Goal: Information Seeking & Learning: Learn about a topic

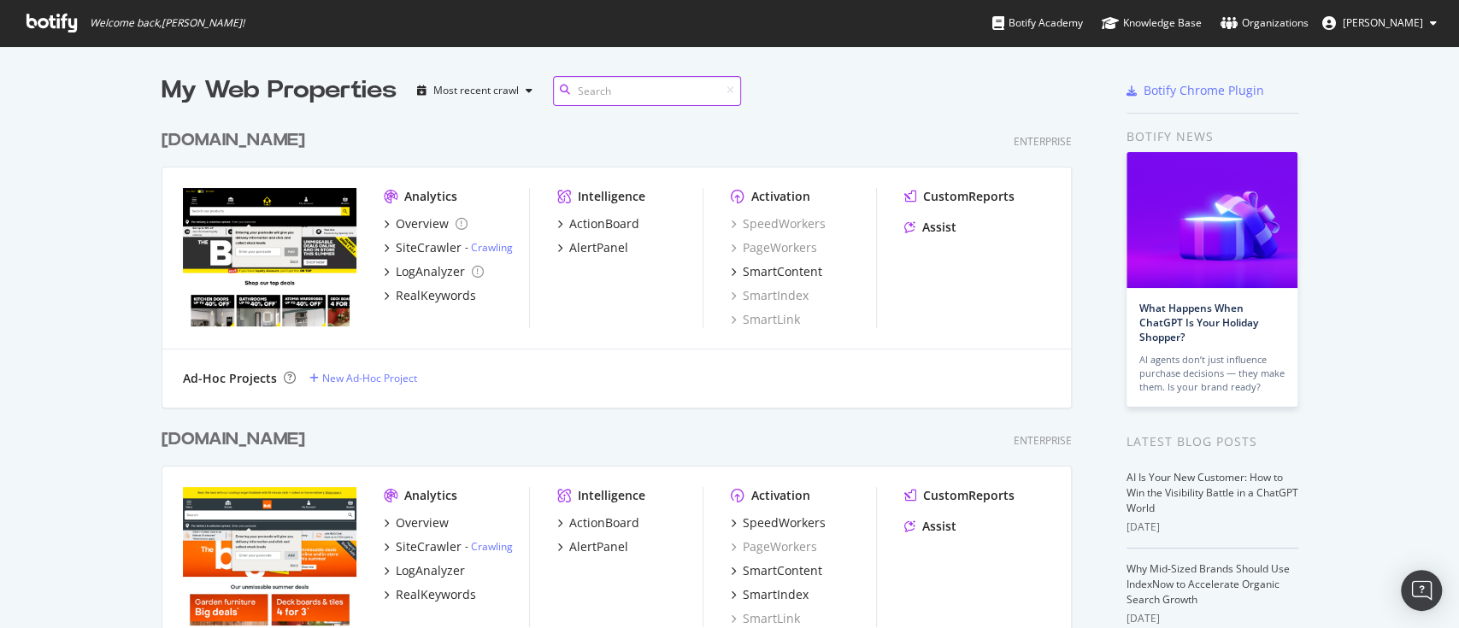
scroll to position [983, 906]
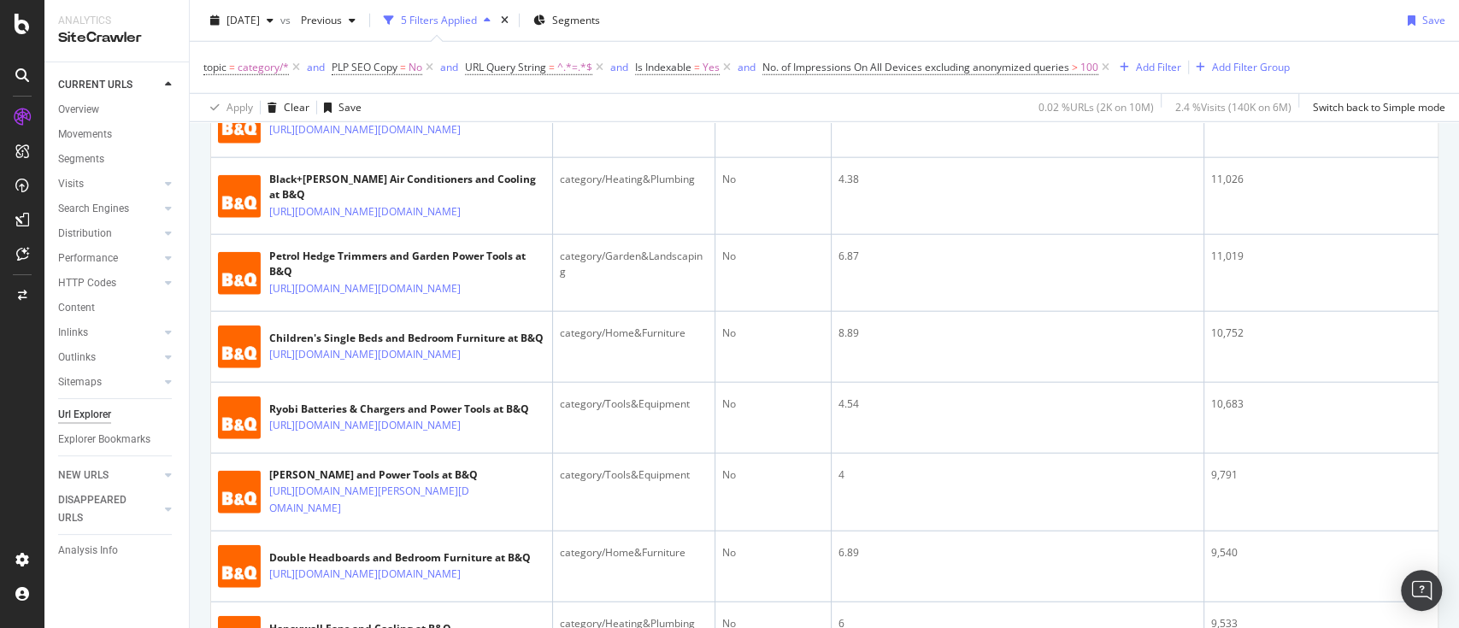
scroll to position [3231, 0]
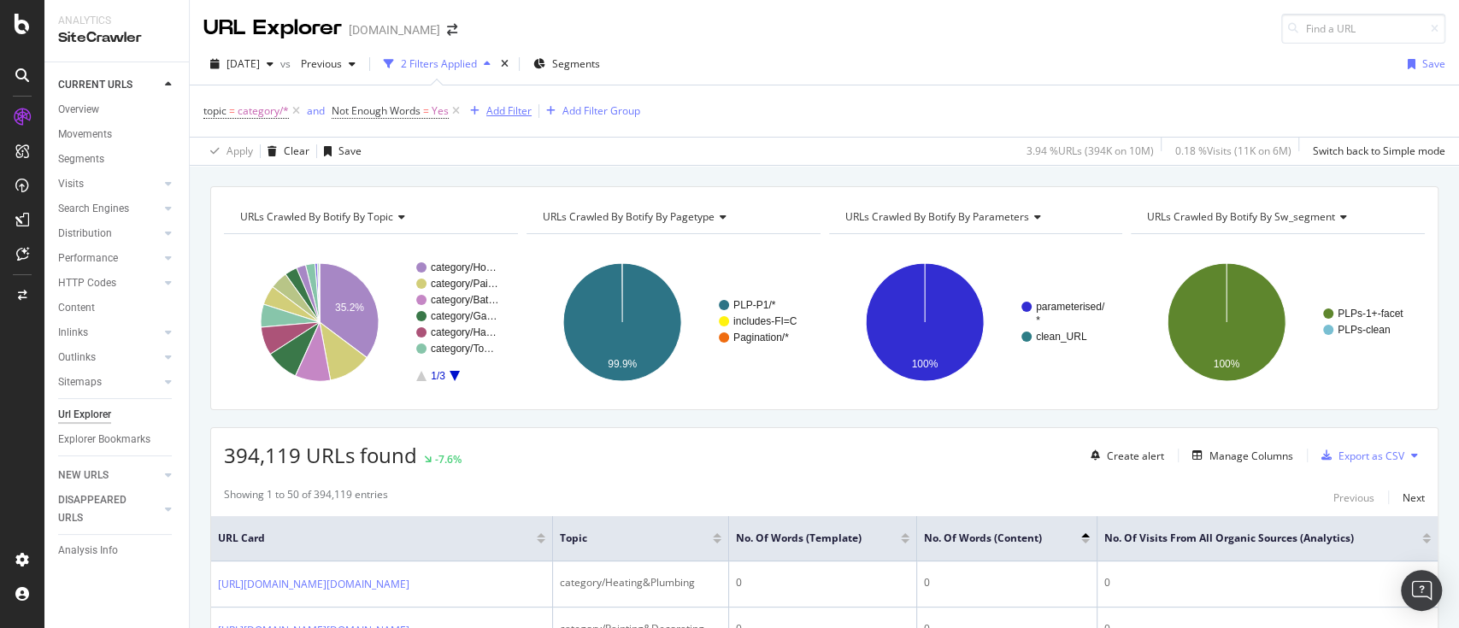
click at [452, 109] on icon at bounding box center [456, 111] width 15 height 17
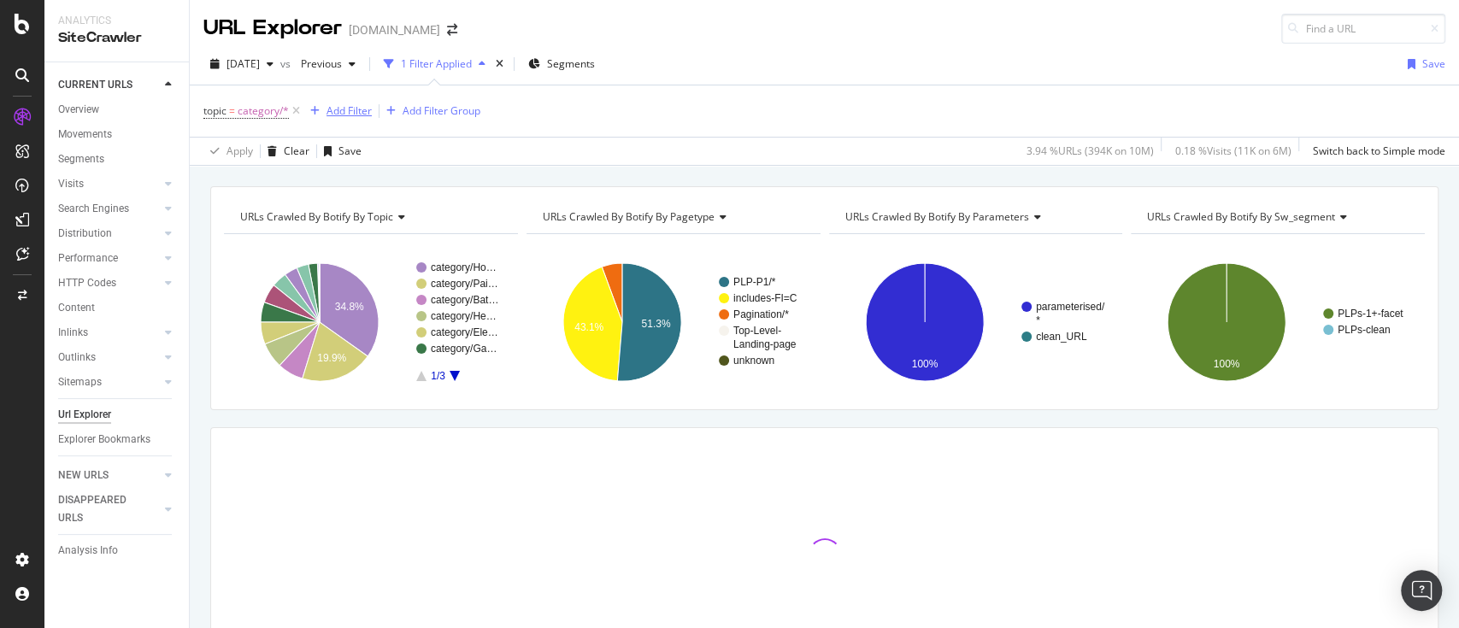
click at [332, 109] on div "Add Filter" at bounding box center [349, 110] width 45 height 15
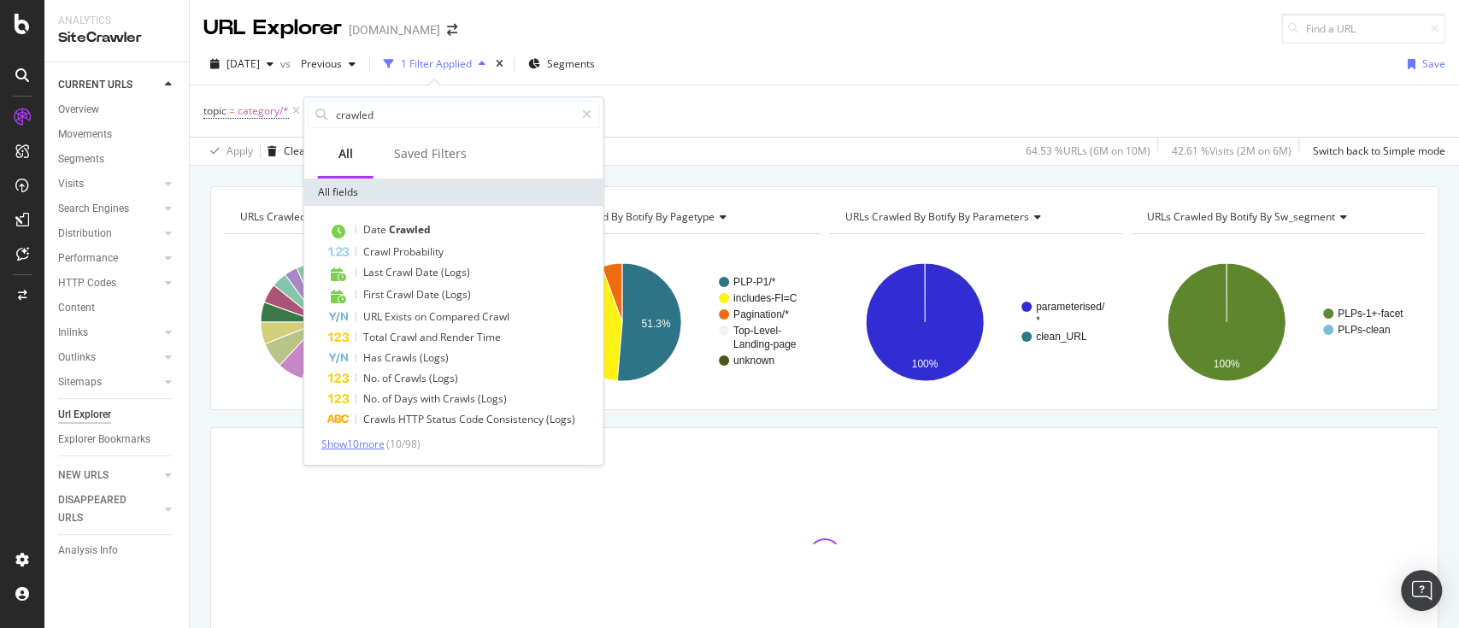
click at [345, 441] on span "Show 10 more" at bounding box center [352, 444] width 63 height 15
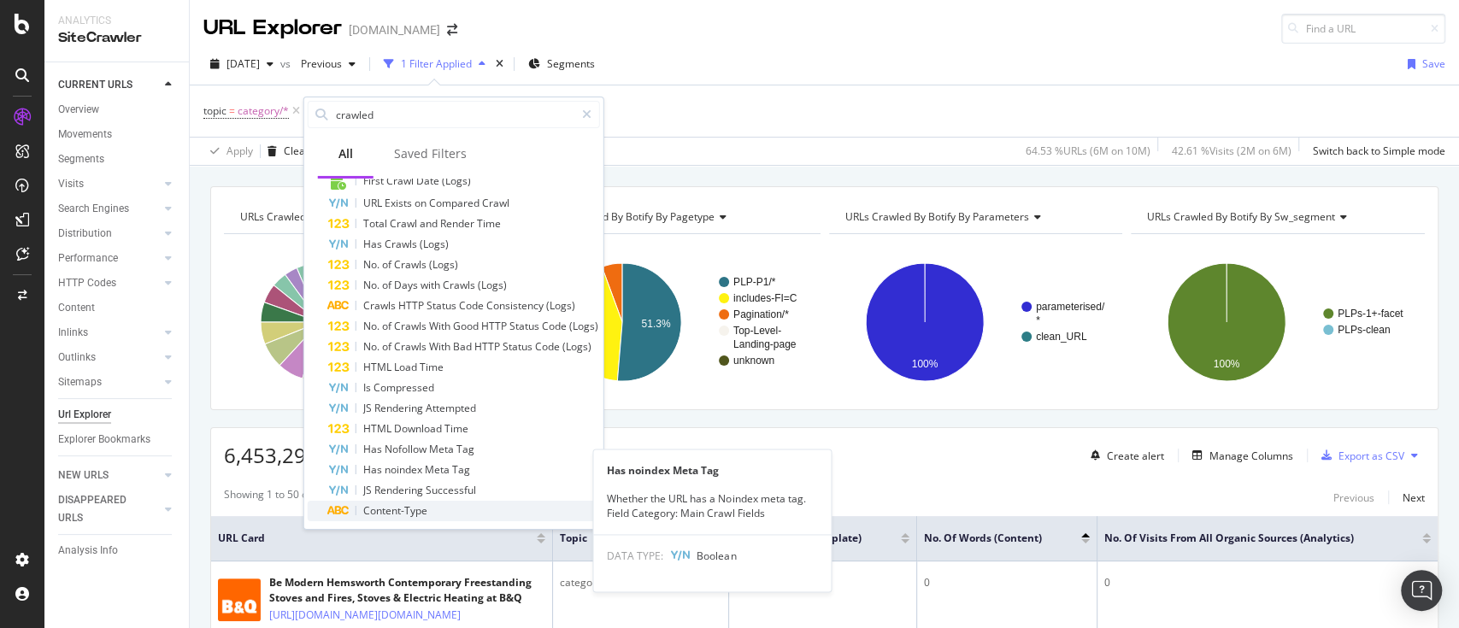
scroll to position [140, 0]
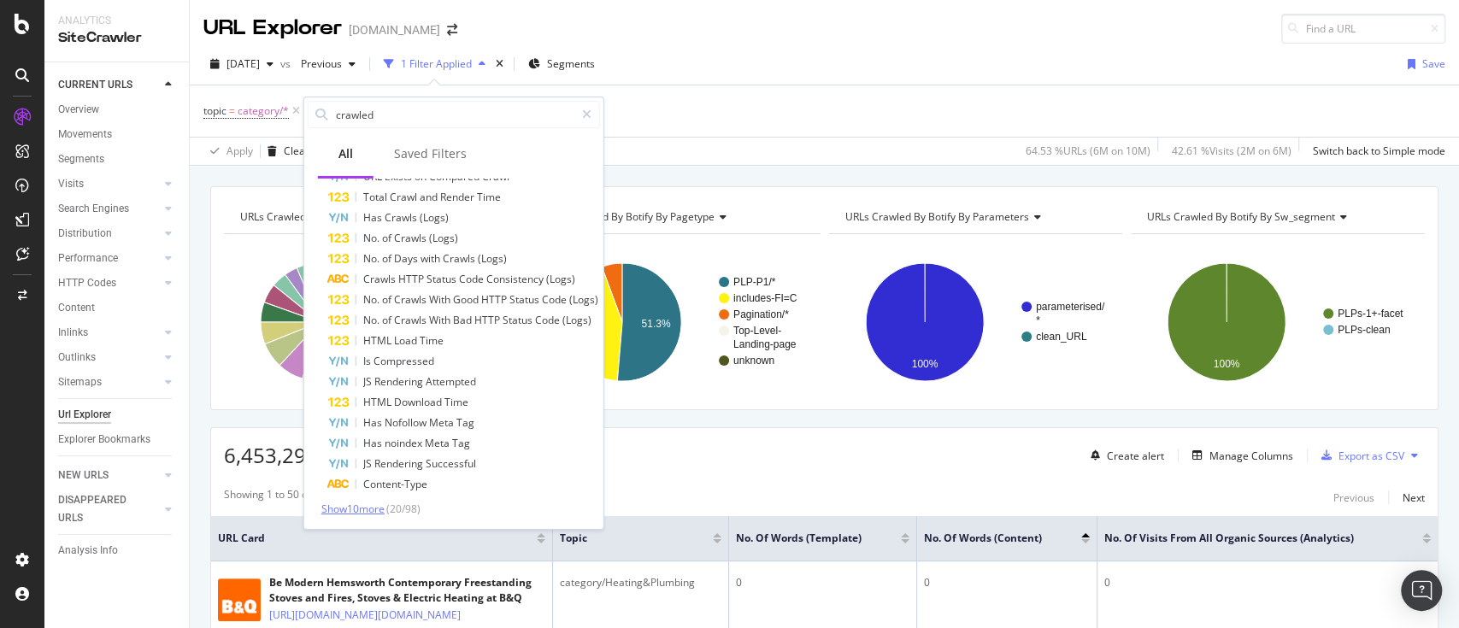
click at [382, 507] on span "Show 10 more" at bounding box center [352, 509] width 63 height 15
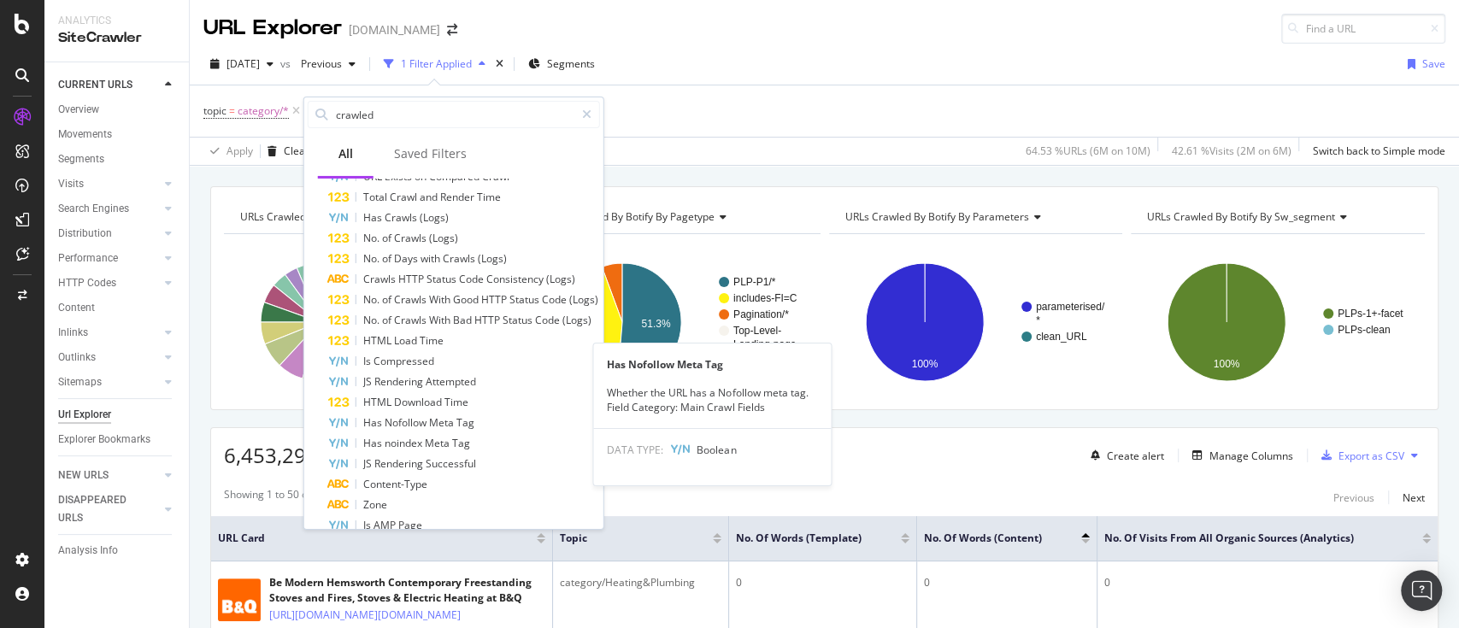
scroll to position [345, 0]
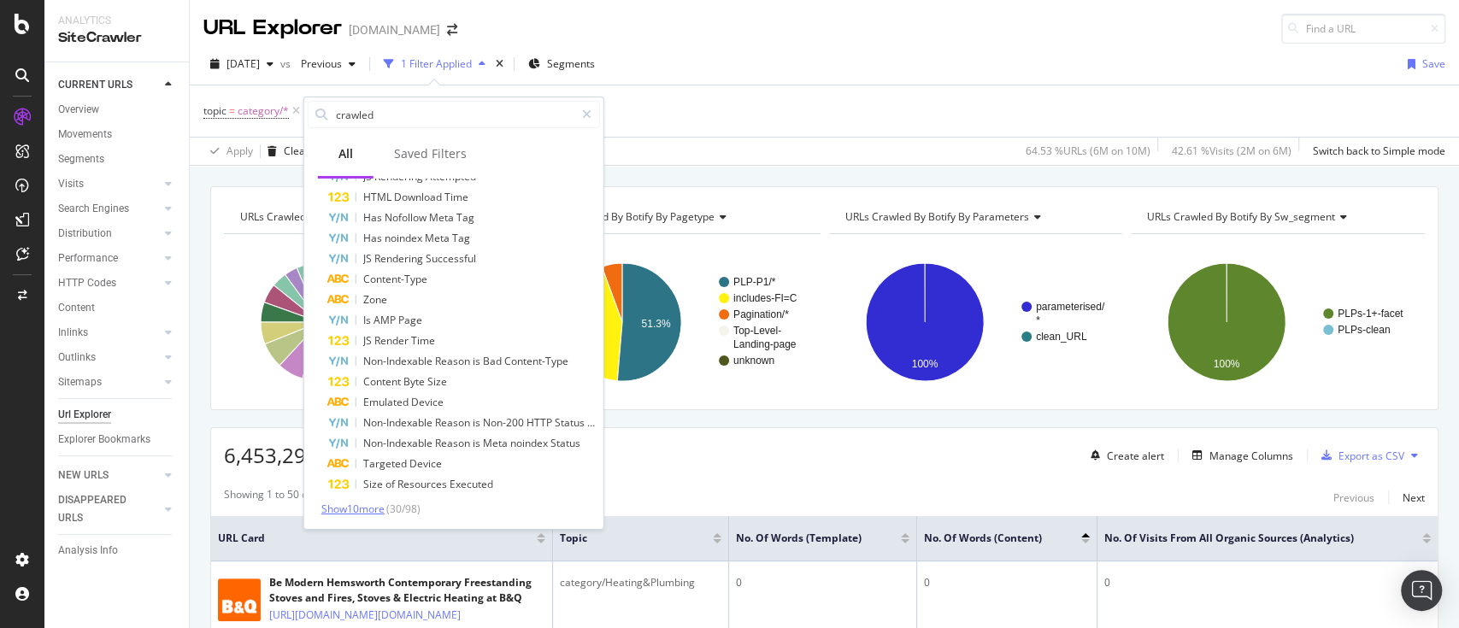
click at [380, 507] on span "Show 10 more" at bounding box center [352, 509] width 63 height 15
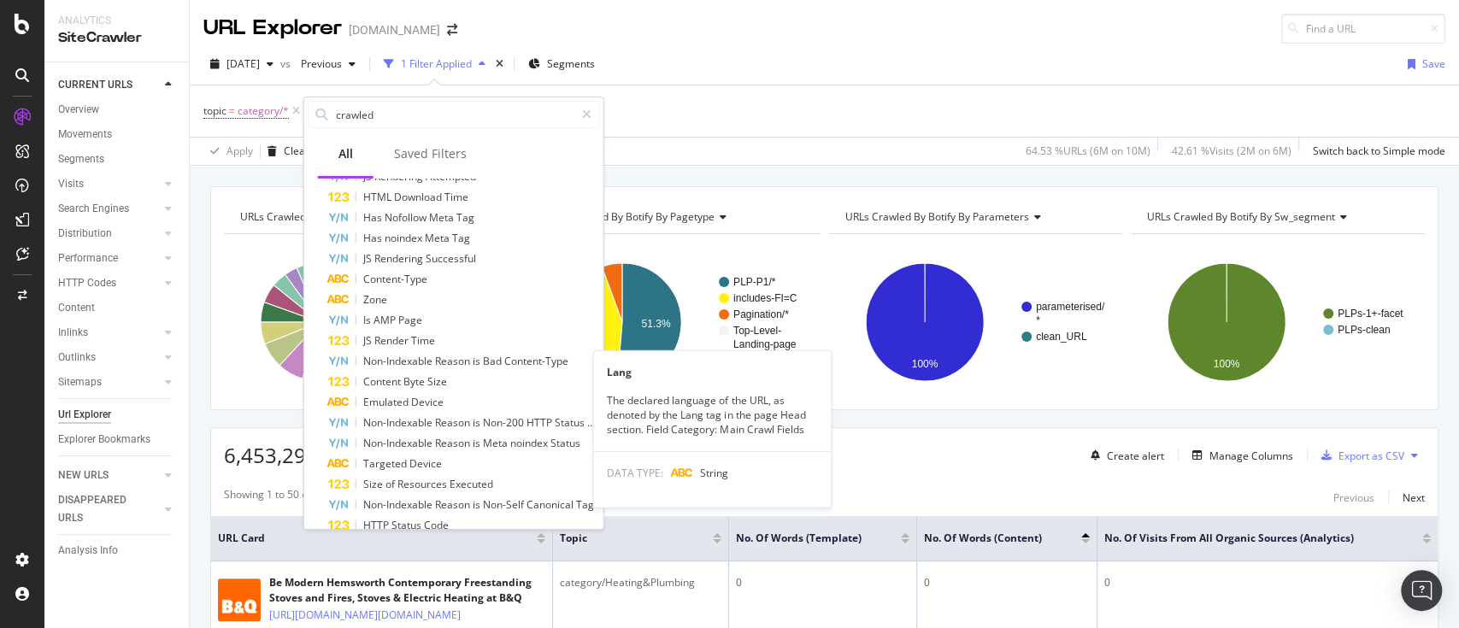
scroll to position [551, 0]
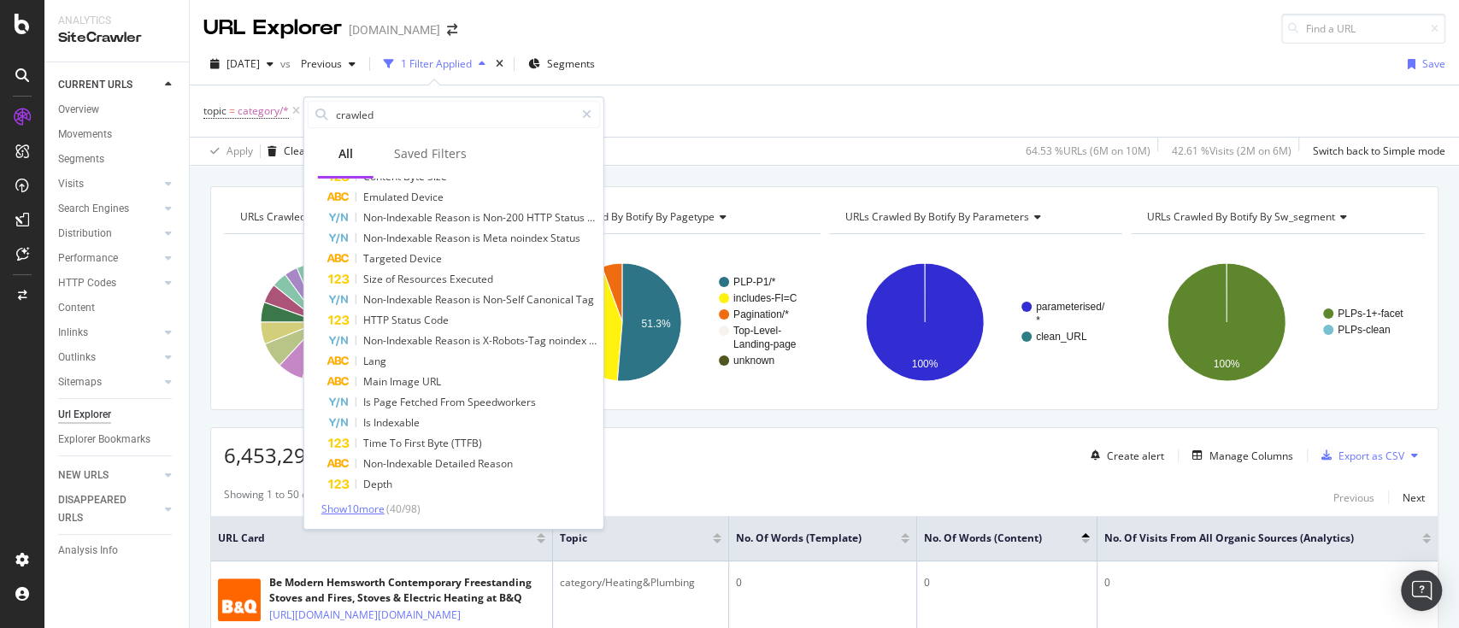
click at [380, 507] on span "Show 10 more" at bounding box center [352, 509] width 63 height 15
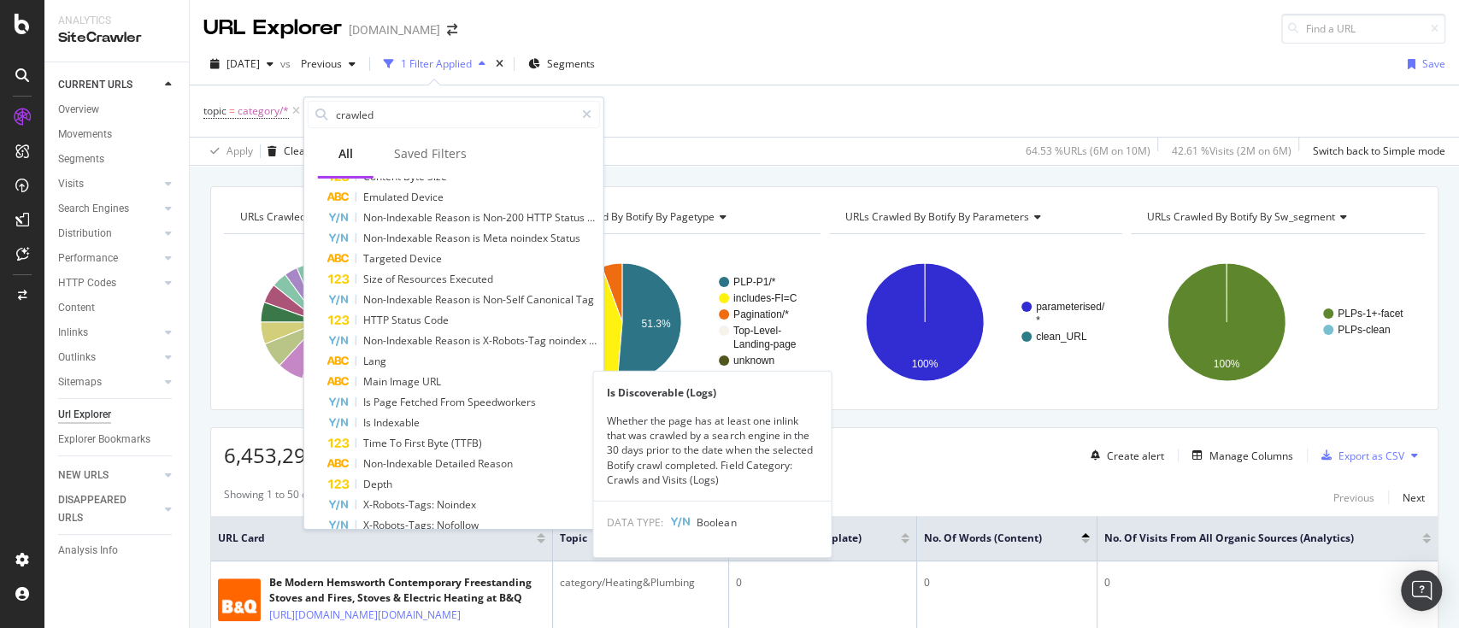
scroll to position [756, 0]
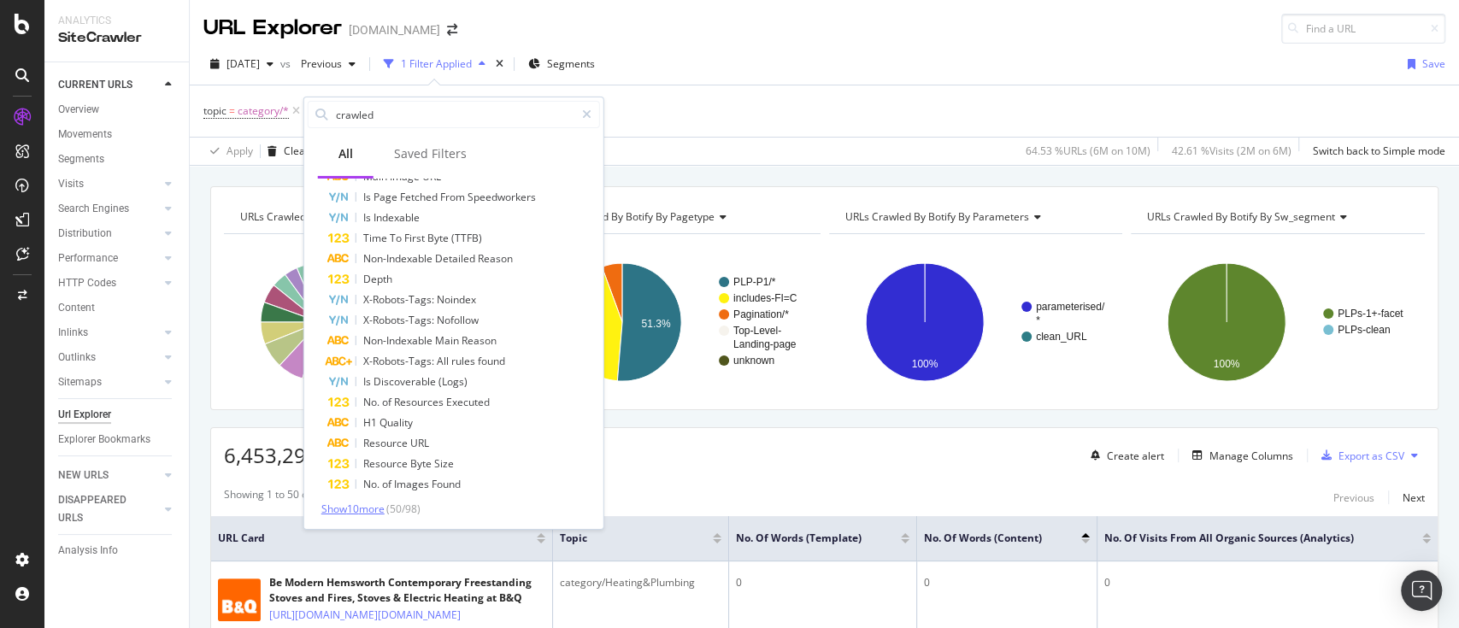
click at [383, 504] on span "Show 10 more" at bounding box center [352, 509] width 63 height 15
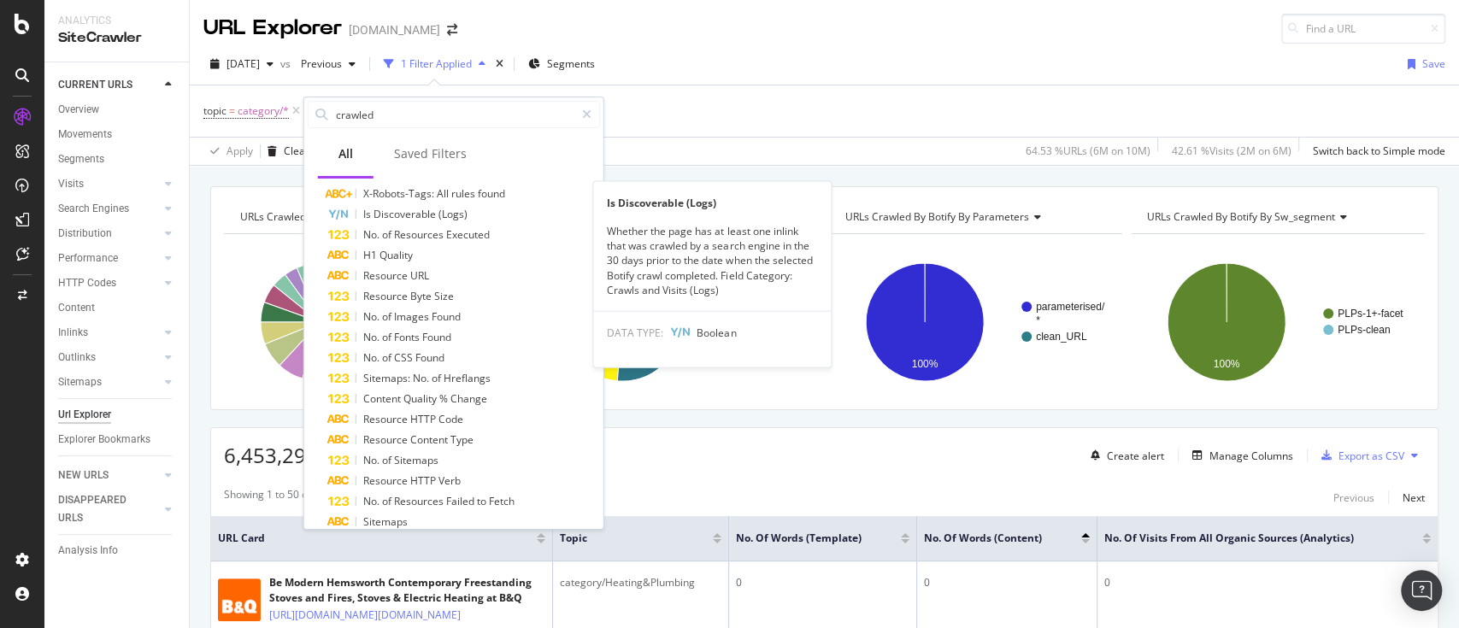
scroll to position [961, 0]
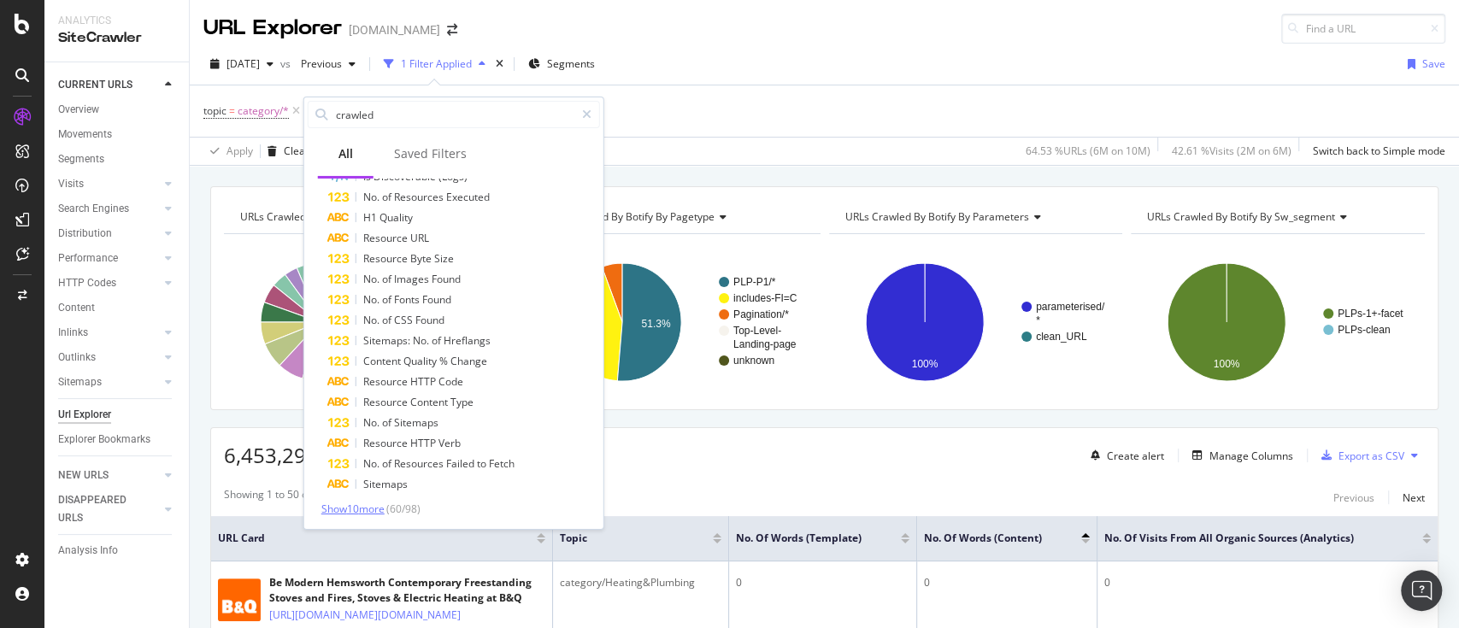
click at [383, 503] on span "Show 10 more" at bounding box center [352, 509] width 63 height 15
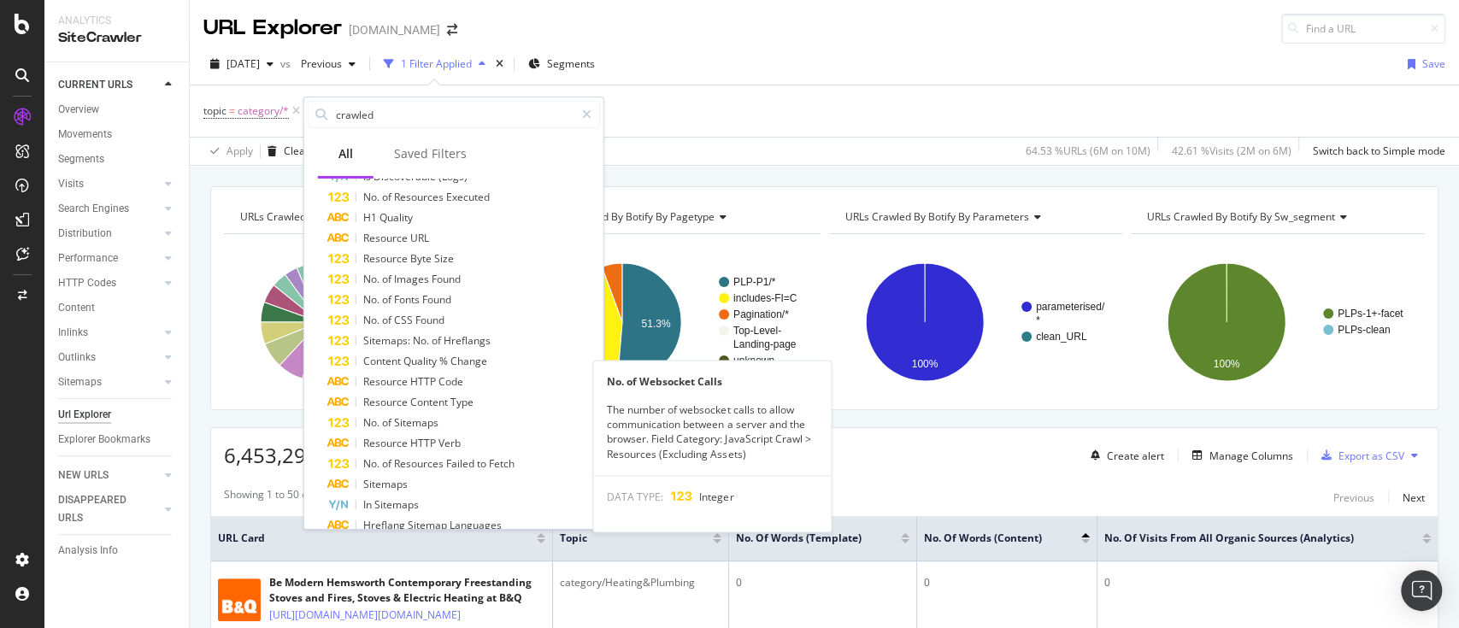
scroll to position [1166, 0]
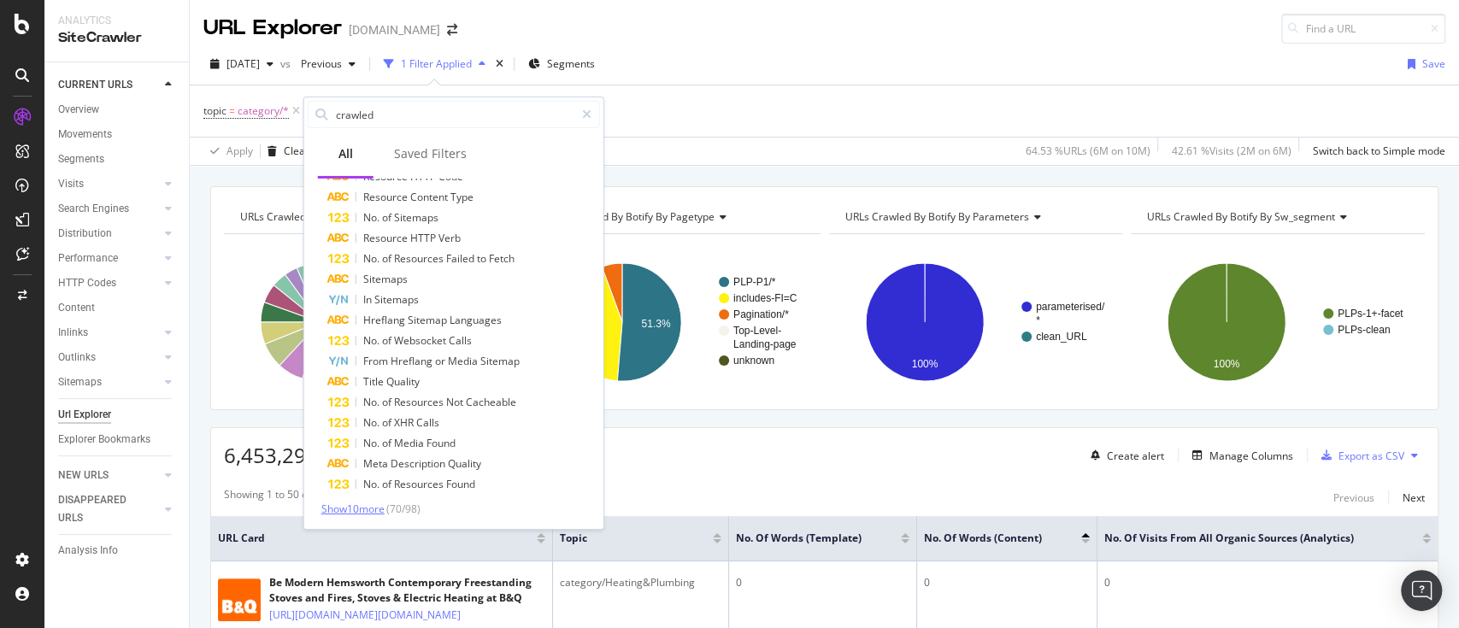
click at [383, 504] on span "Show 10 more" at bounding box center [352, 509] width 63 height 15
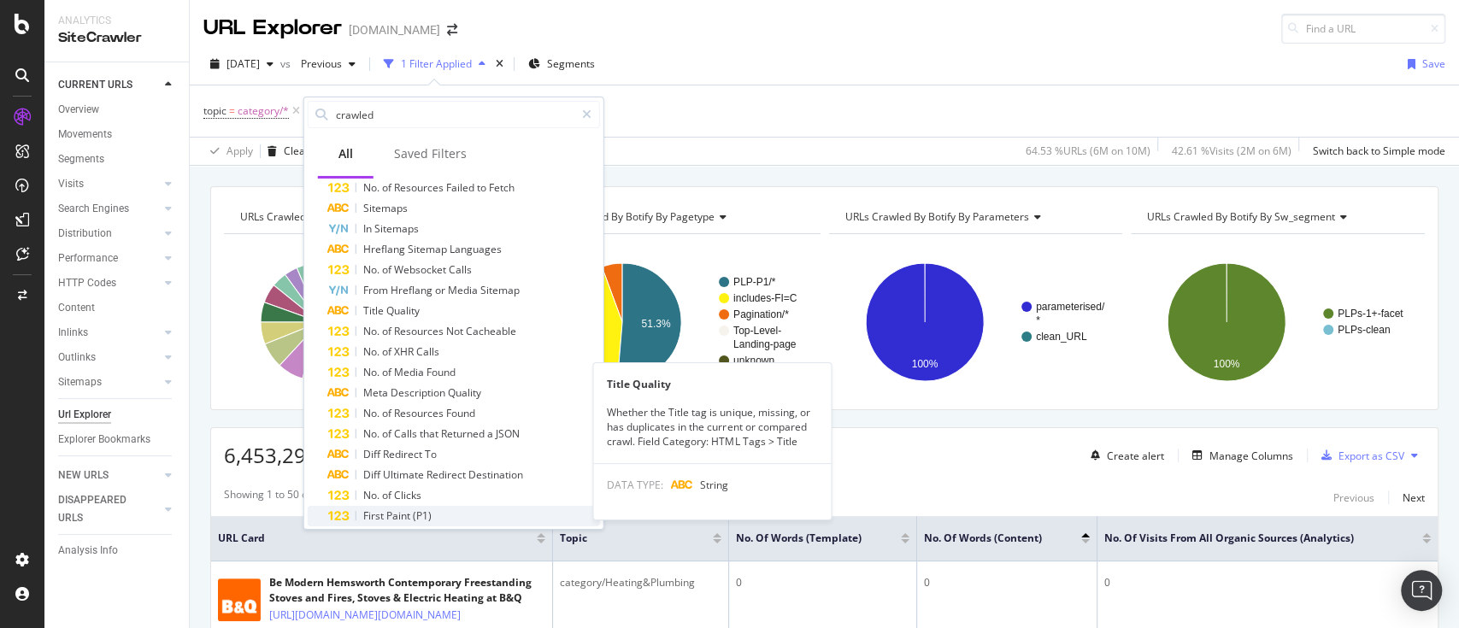
scroll to position [1371, 0]
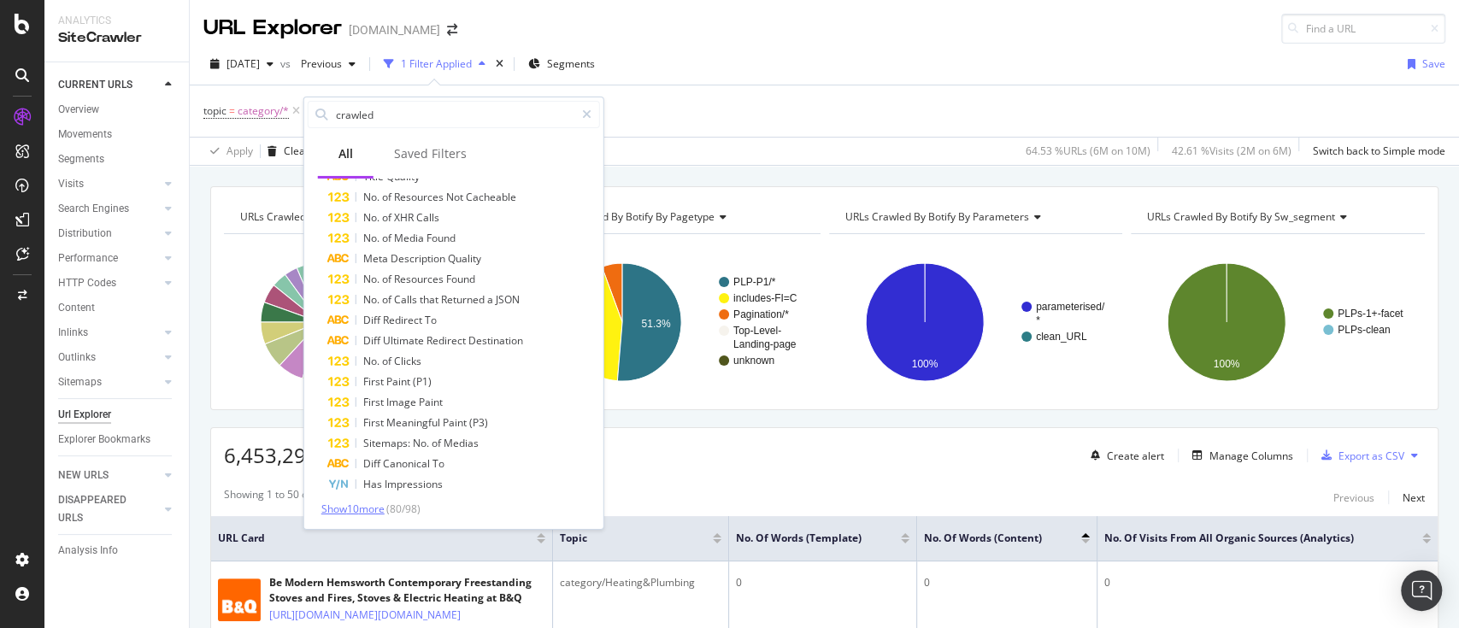
click at [376, 508] on span "Show 10 more" at bounding box center [352, 509] width 63 height 15
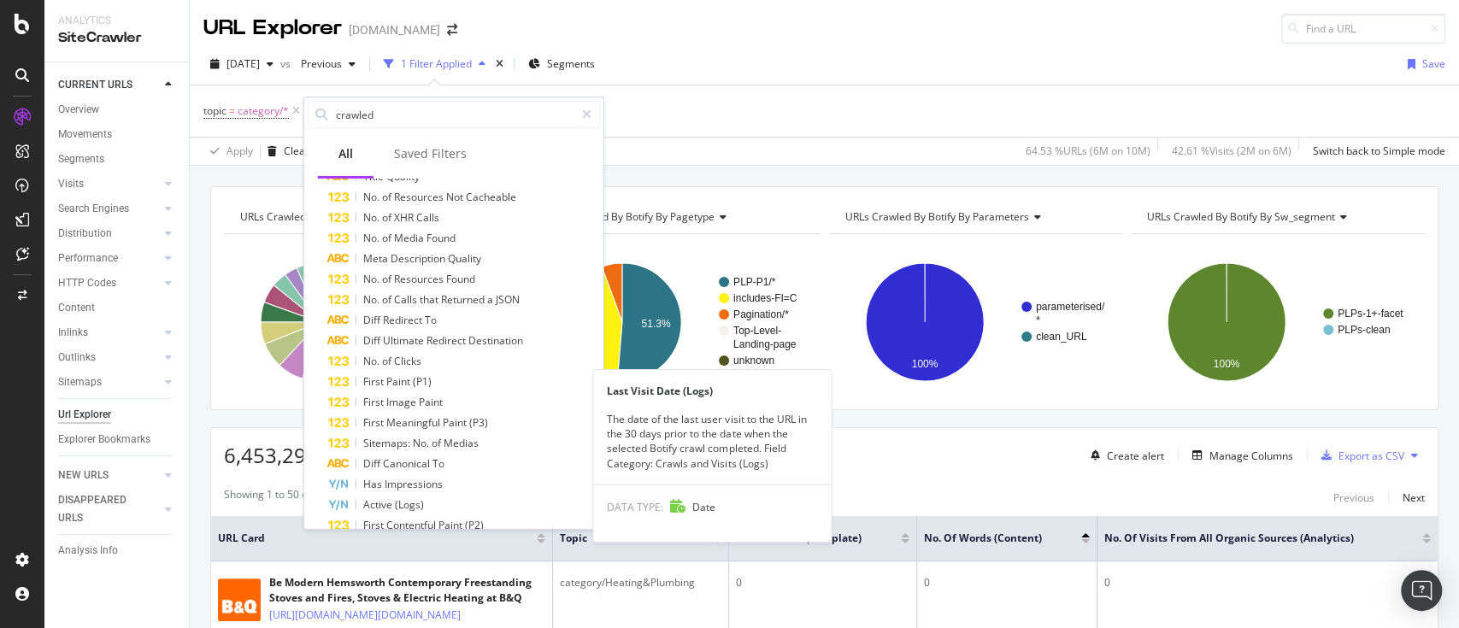
scroll to position [1578, 0]
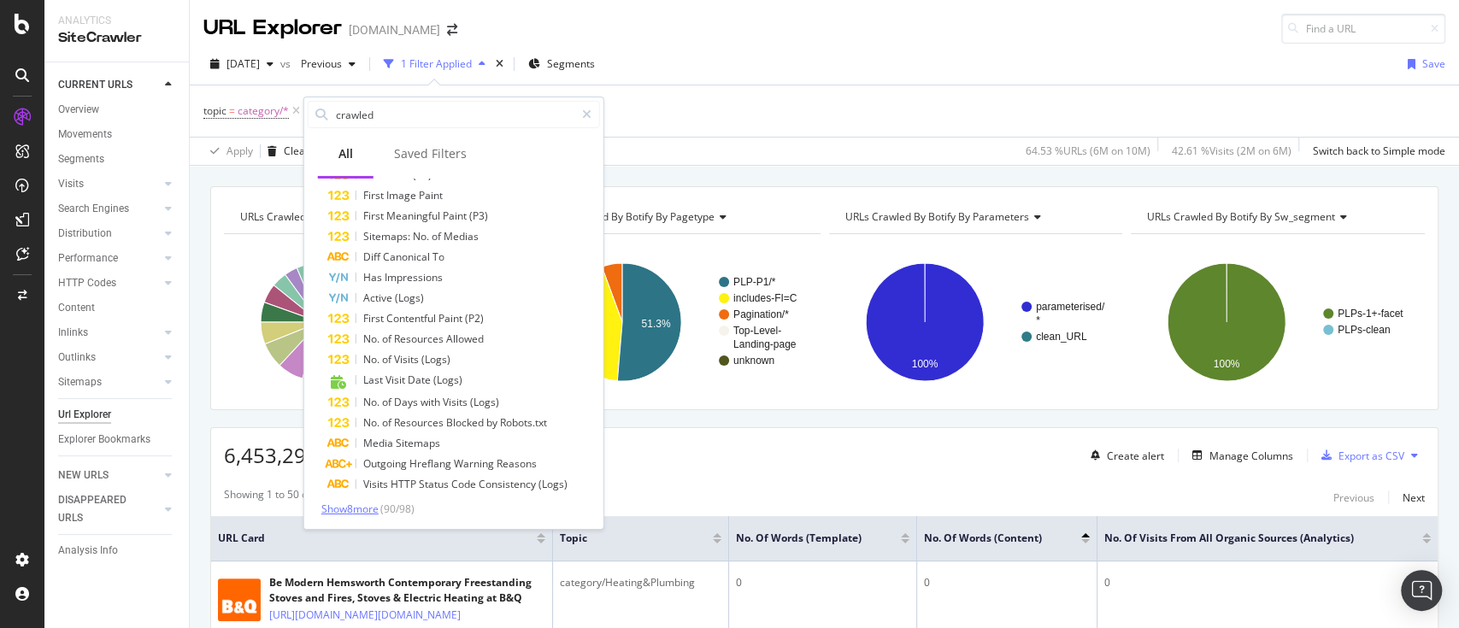
click at [364, 509] on span "Show 8 more" at bounding box center [349, 509] width 57 height 15
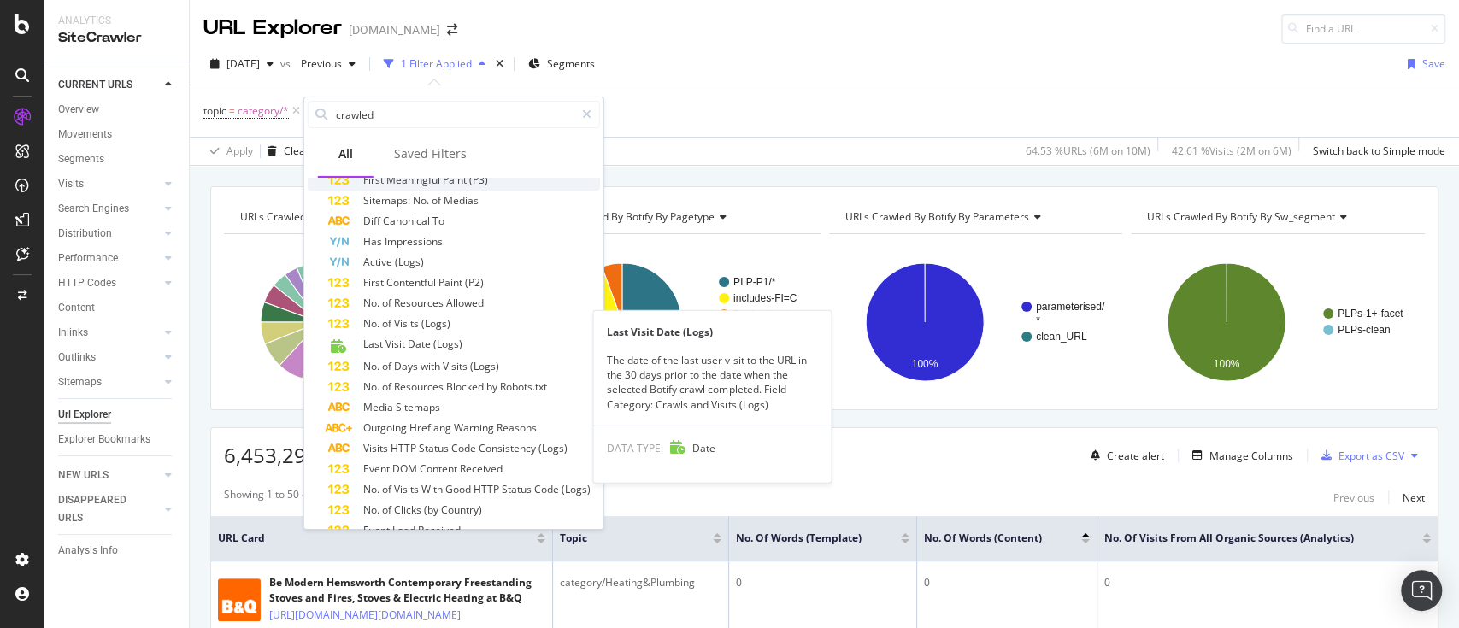
scroll to position [1608, 0]
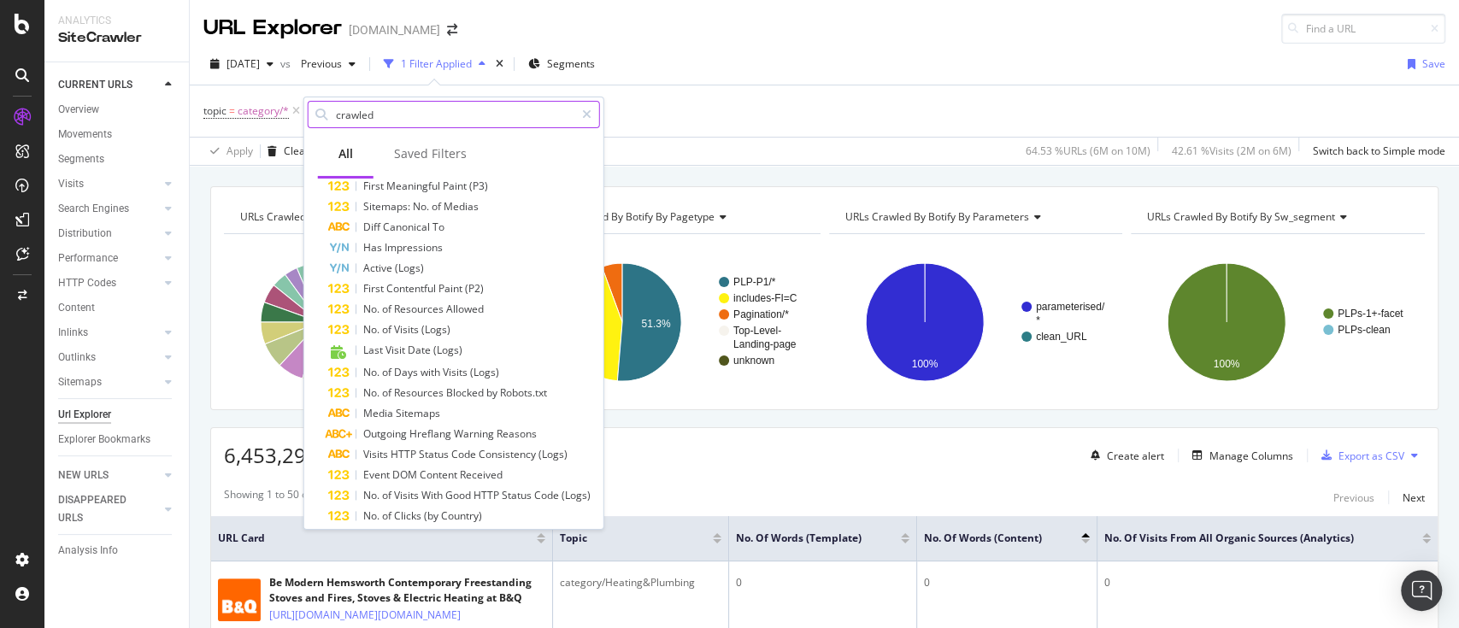
click at [431, 121] on input "crawled" at bounding box center [454, 115] width 240 height 26
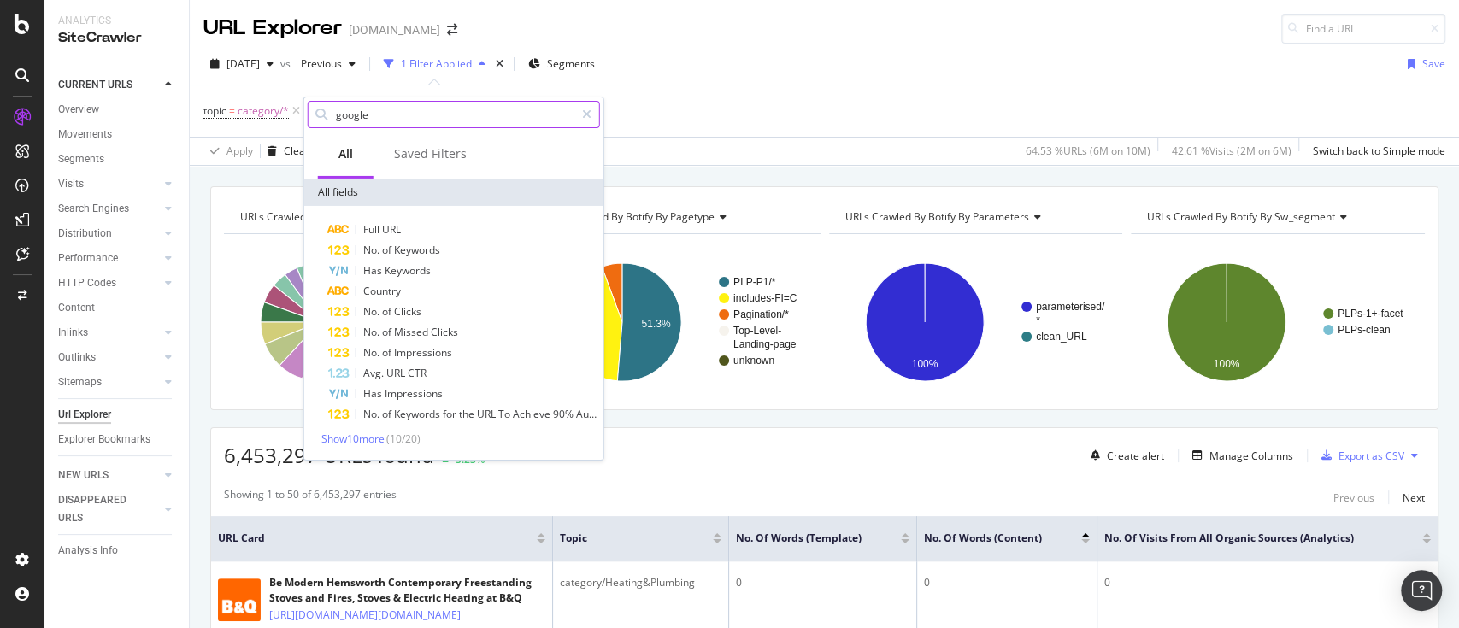
scroll to position [0, 0]
click at [368, 439] on span "Show 10 more" at bounding box center [352, 439] width 63 height 15
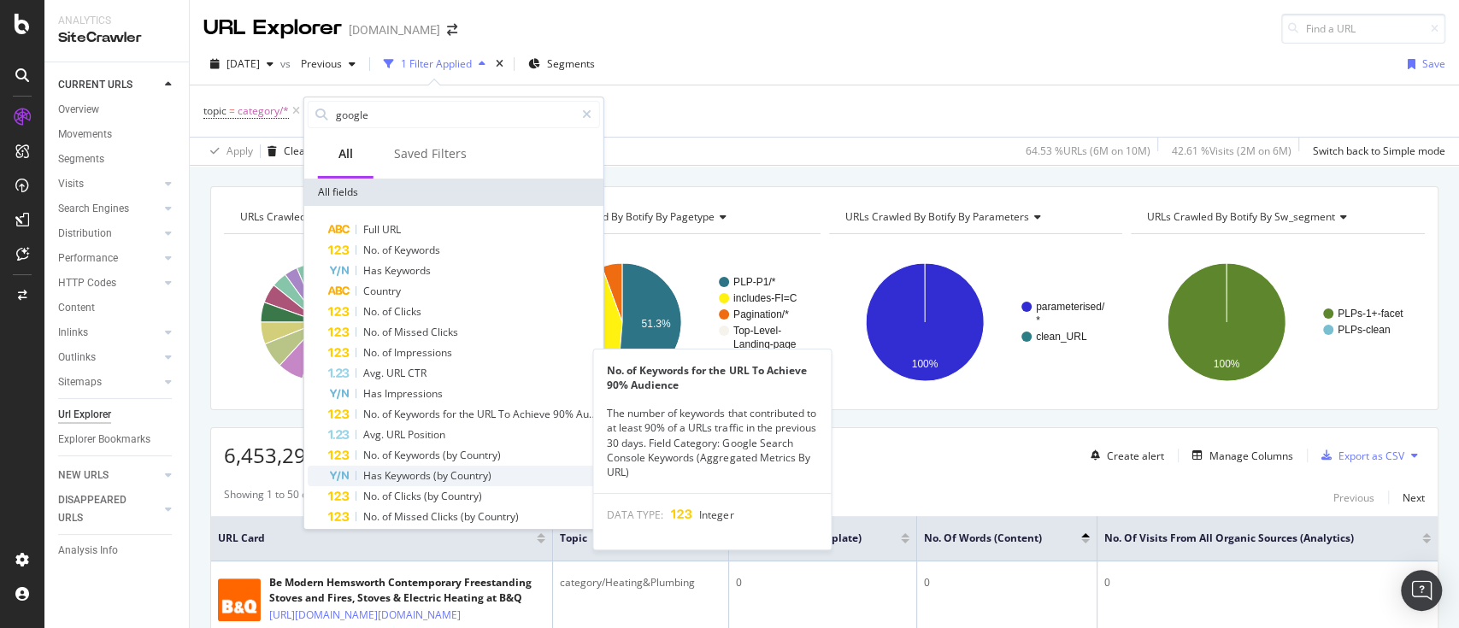
scroll to position [114, 0]
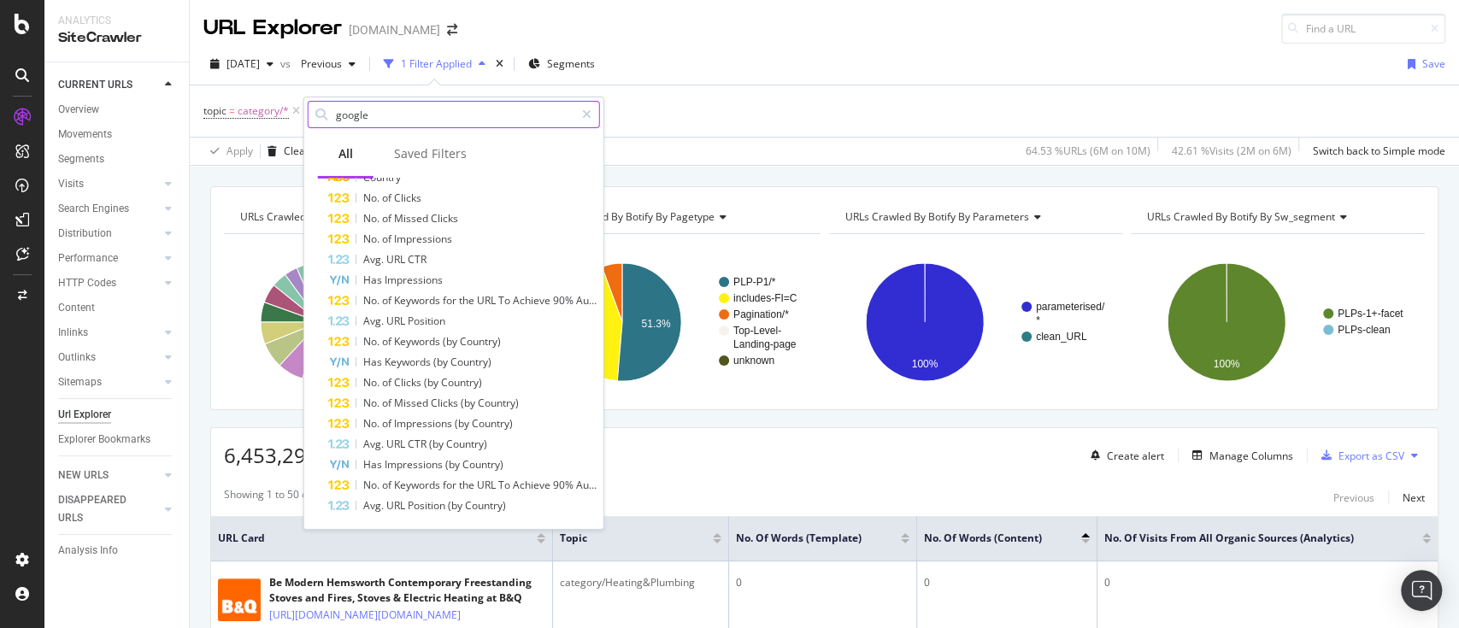
click at [466, 113] on input "google" at bounding box center [454, 115] width 240 height 26
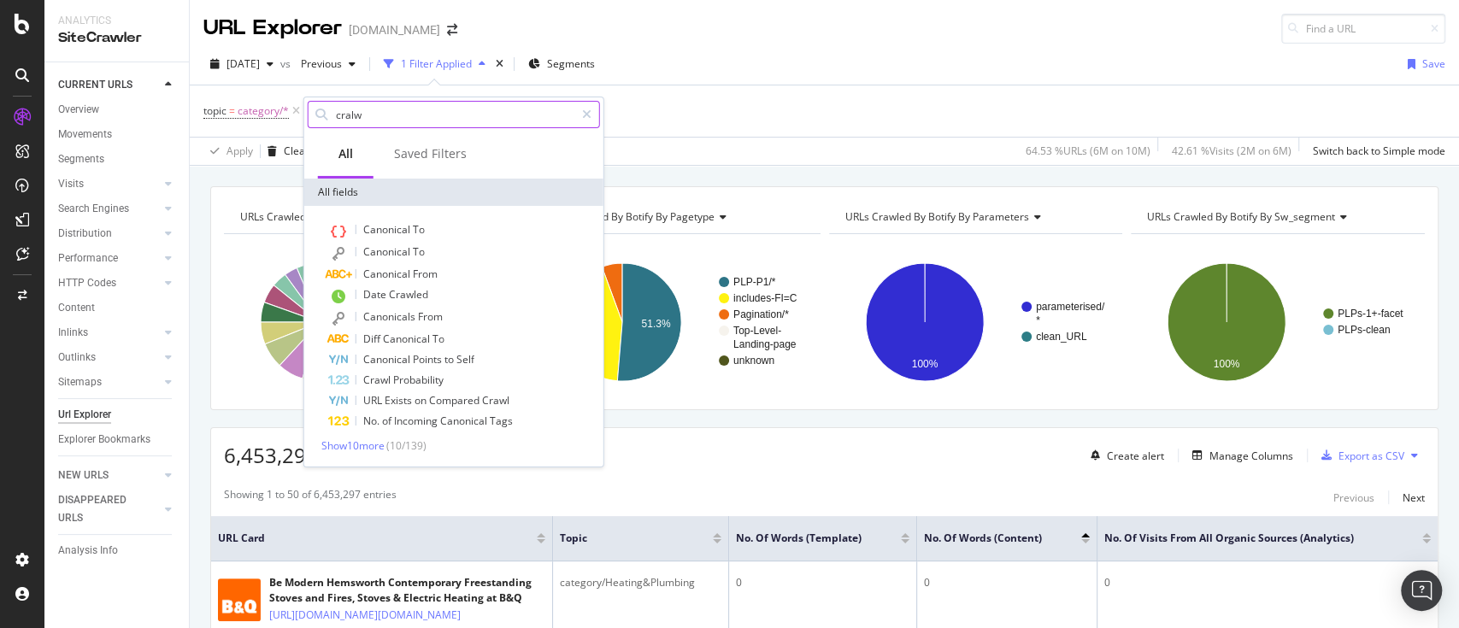
scroll to position [0, 0]
type input "crawle"
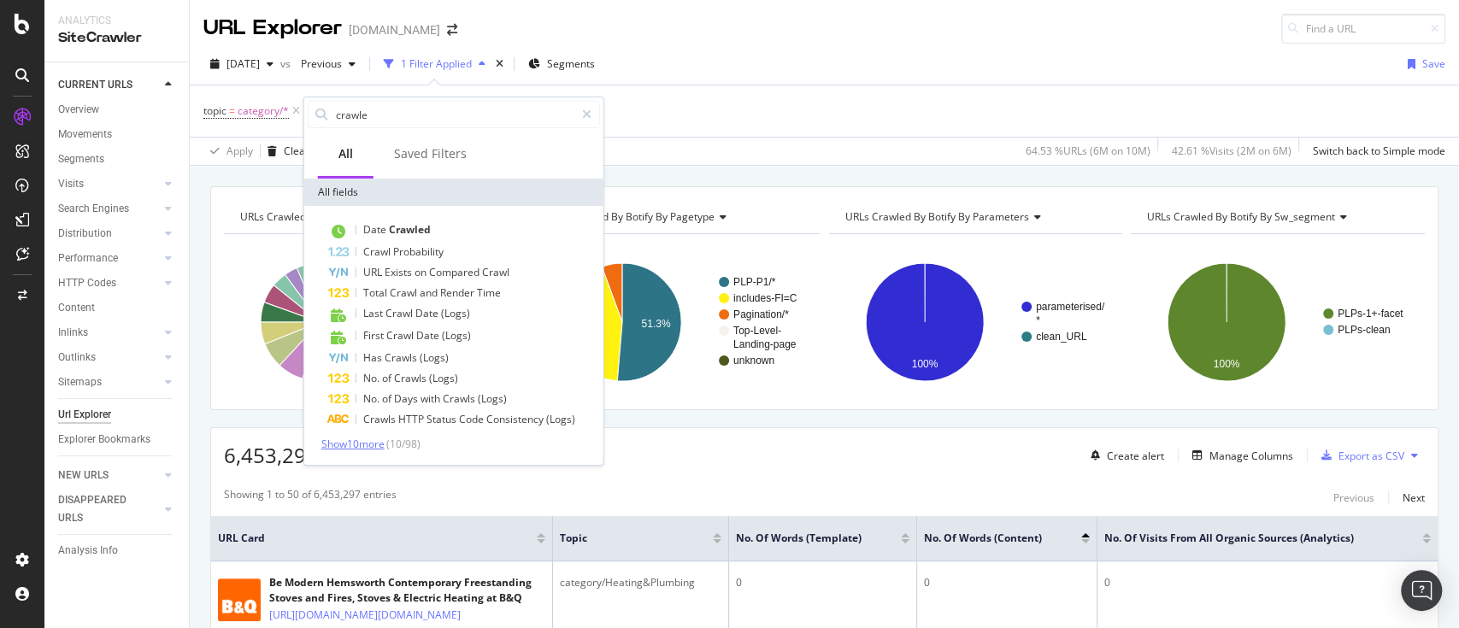
click at [385, 441] on span "Show 10 more" at bounding box center [352, 444] width 63 height 15
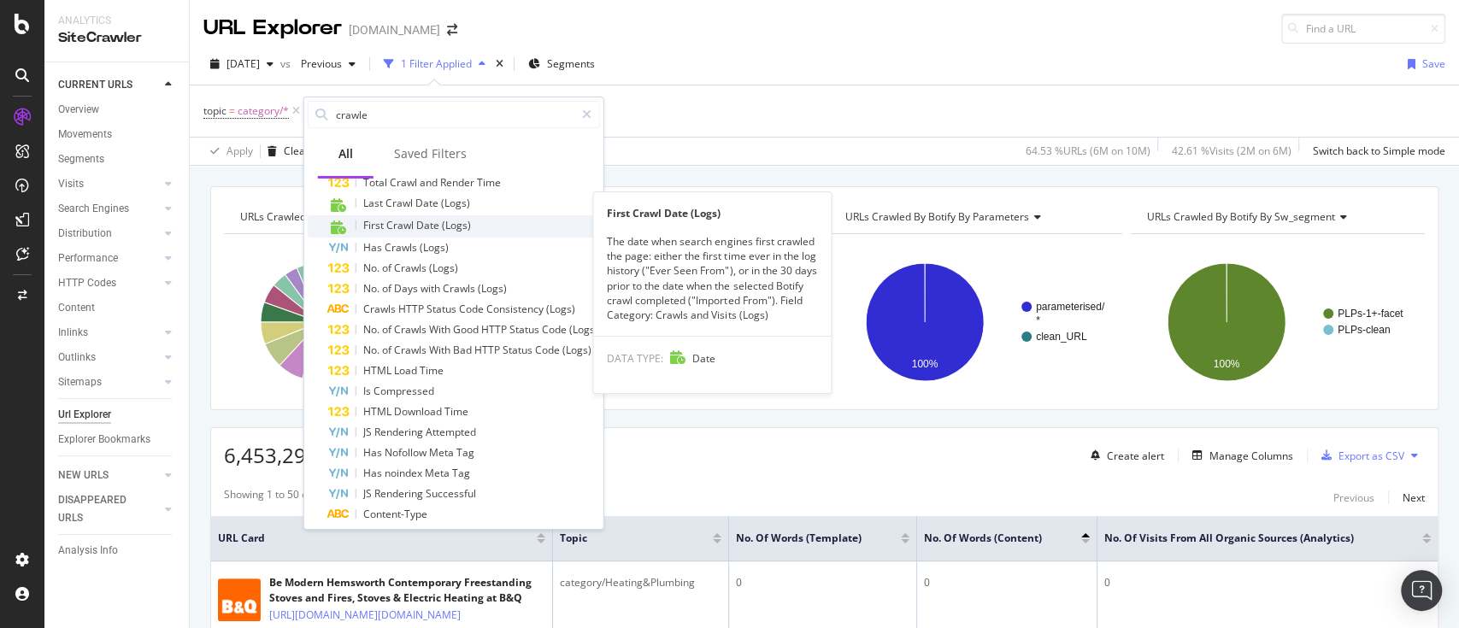
scroll to position [140, 0]
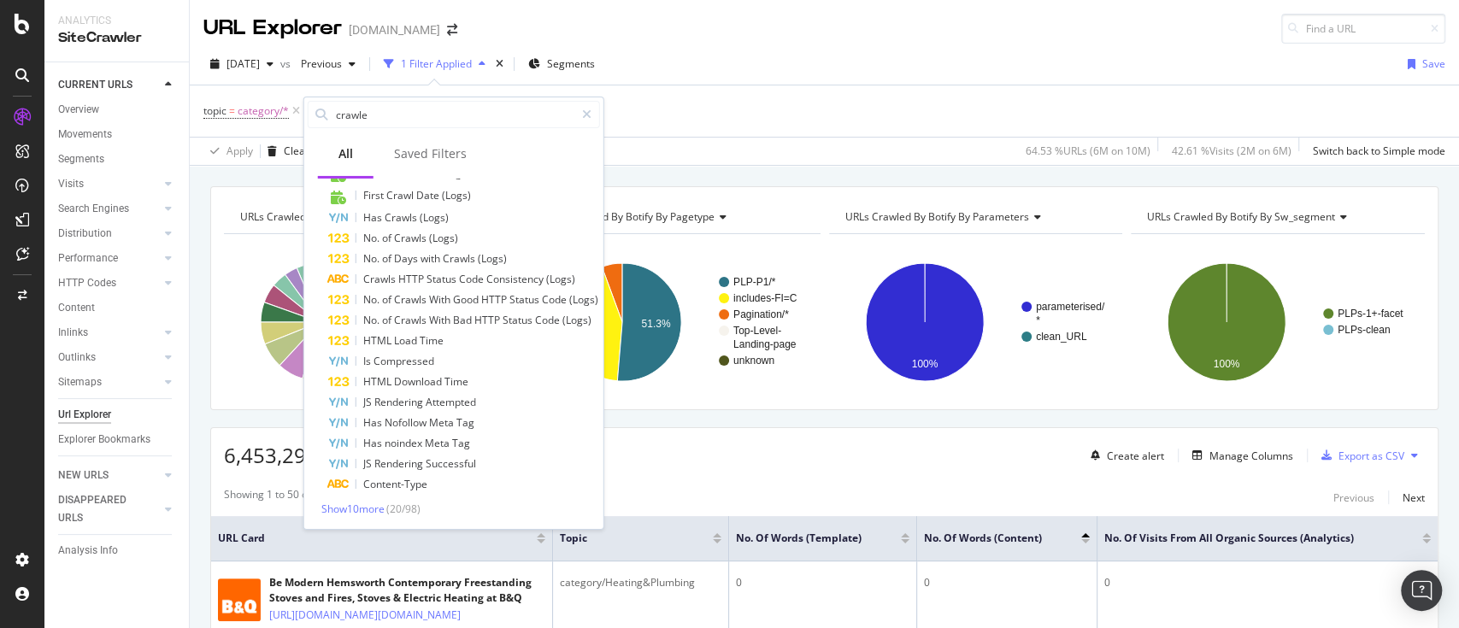
click at [757, 86] on div "topic = category/* Add Filter Add Filter Group" at bounding box center [824, 110] width 1242 height 51
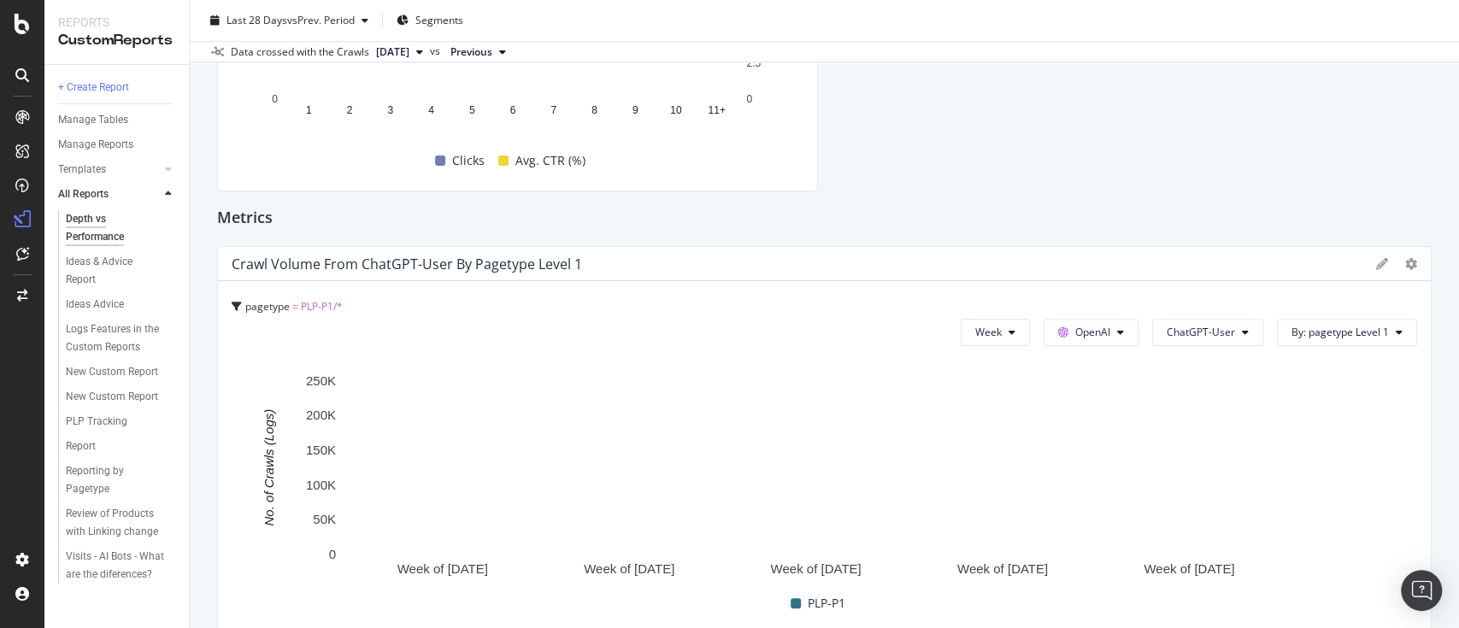
scroll to position [336, 0]
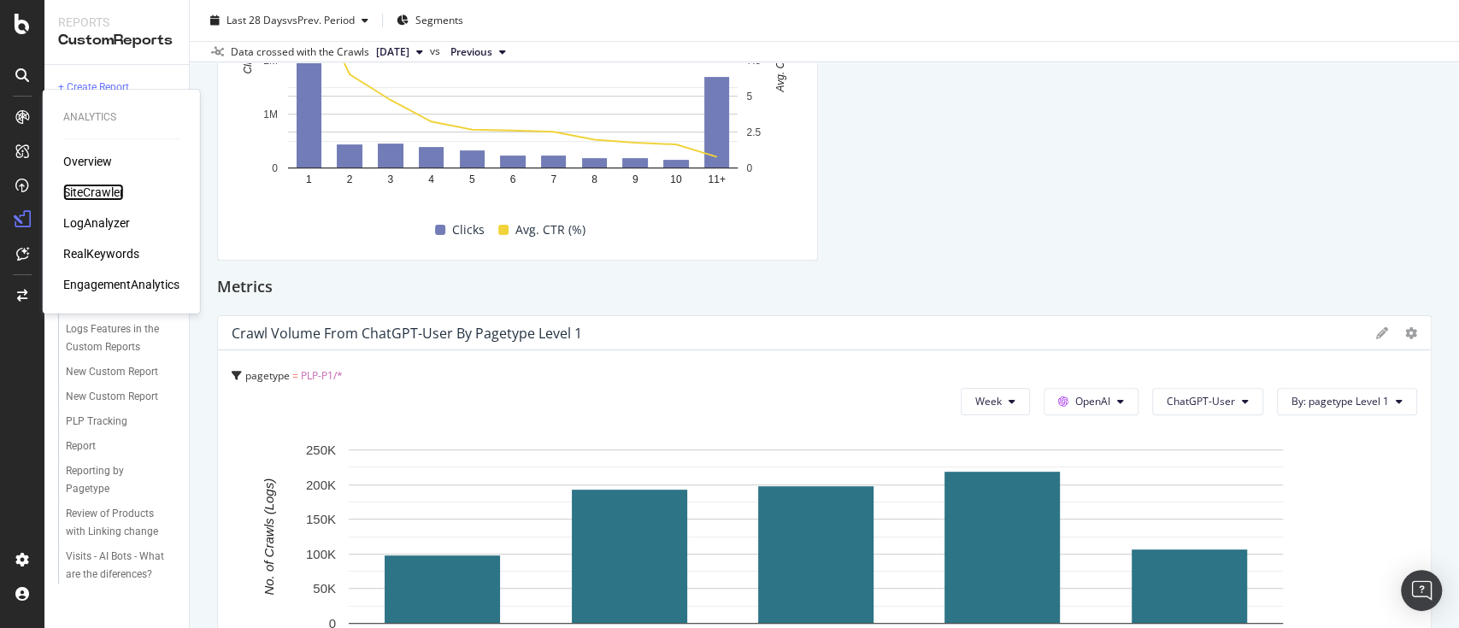
click at [89, 186] on div "SiteCrawler" at bounding box center [93, 192] width 61 height 17
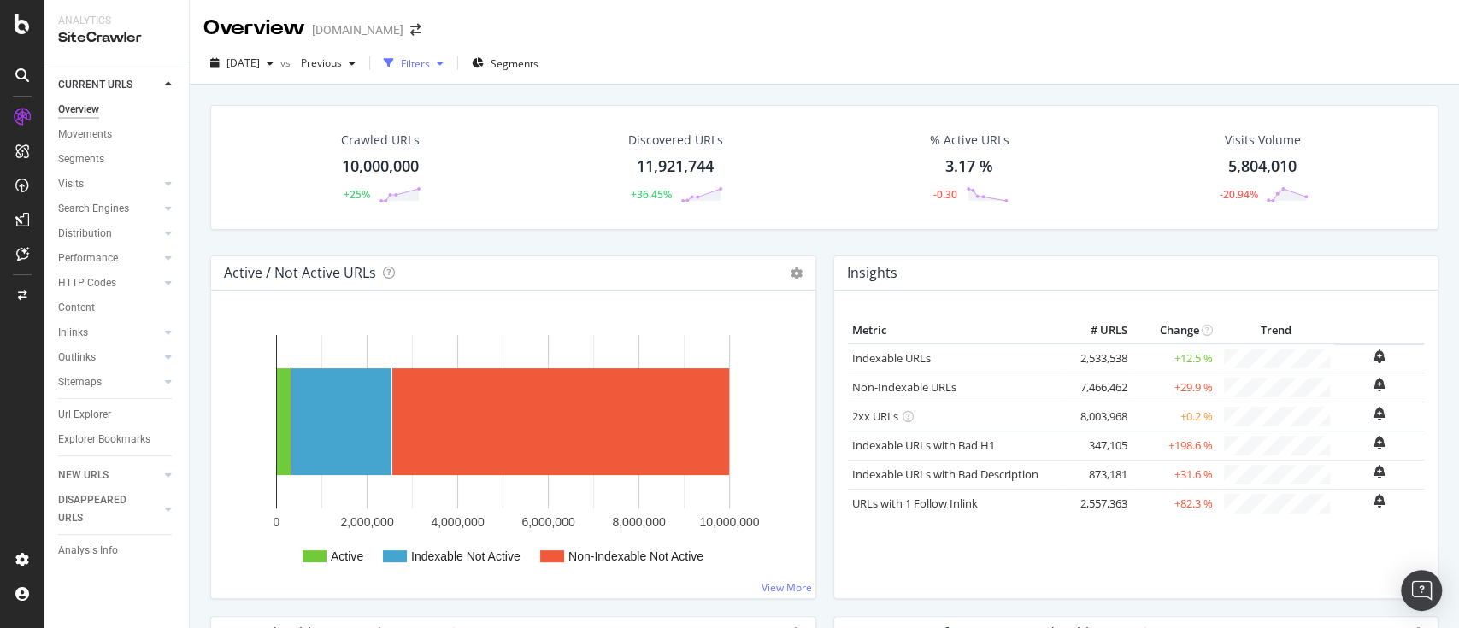
click at [430, 65] on div "Filters" at bounding box center [415, 63] width 29 height 15
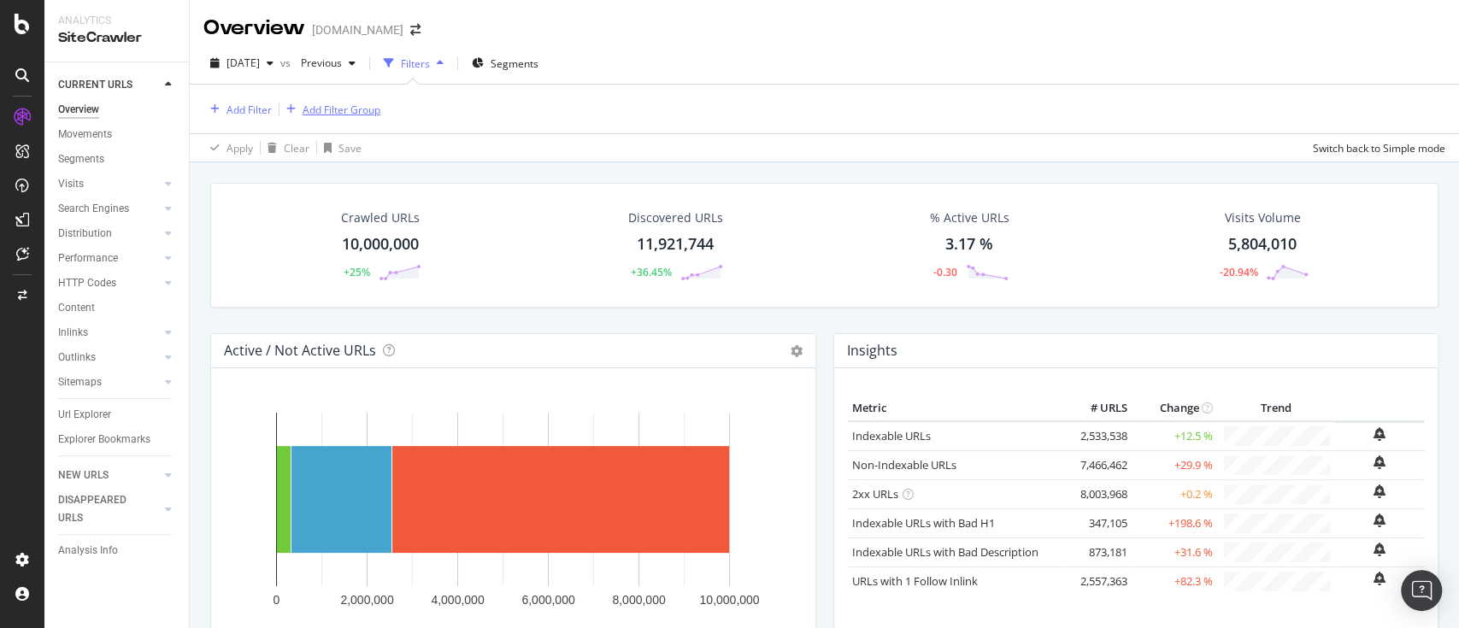
click at [314, 113] on div "Add Filter Group" at bounding box center [342, 110] width 78 height 15
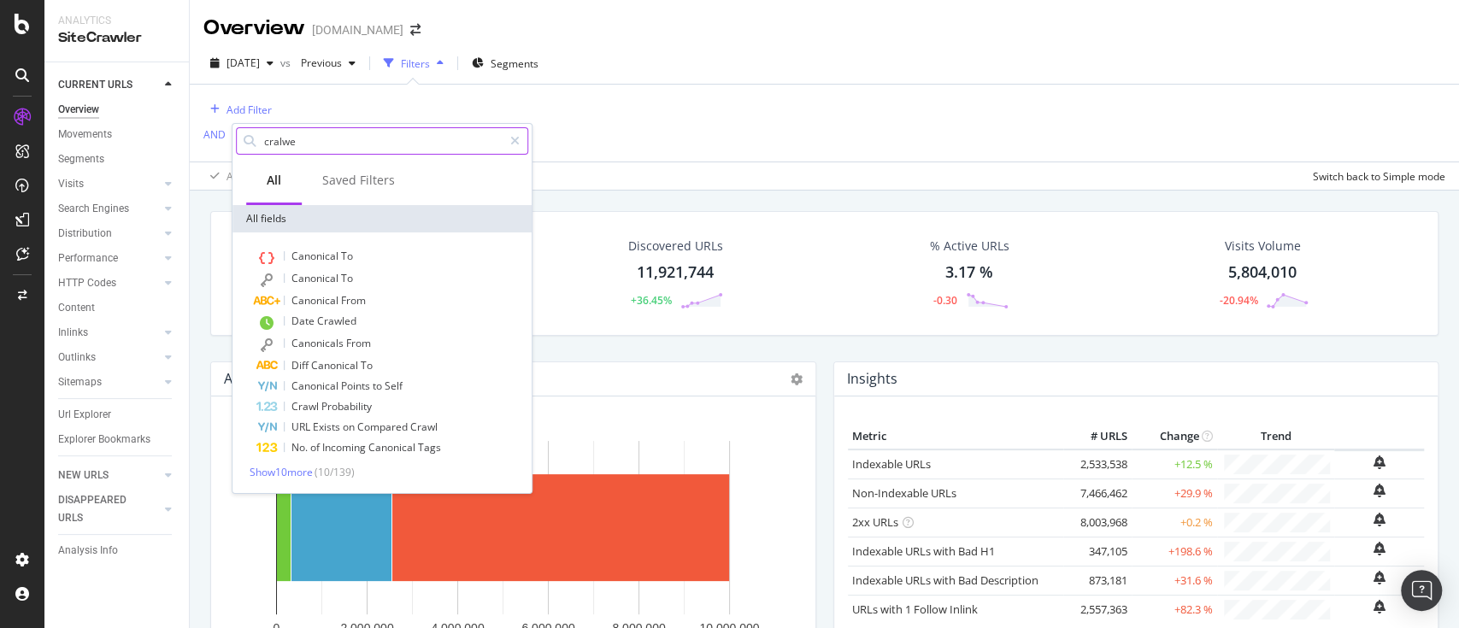
type input "cralwed"
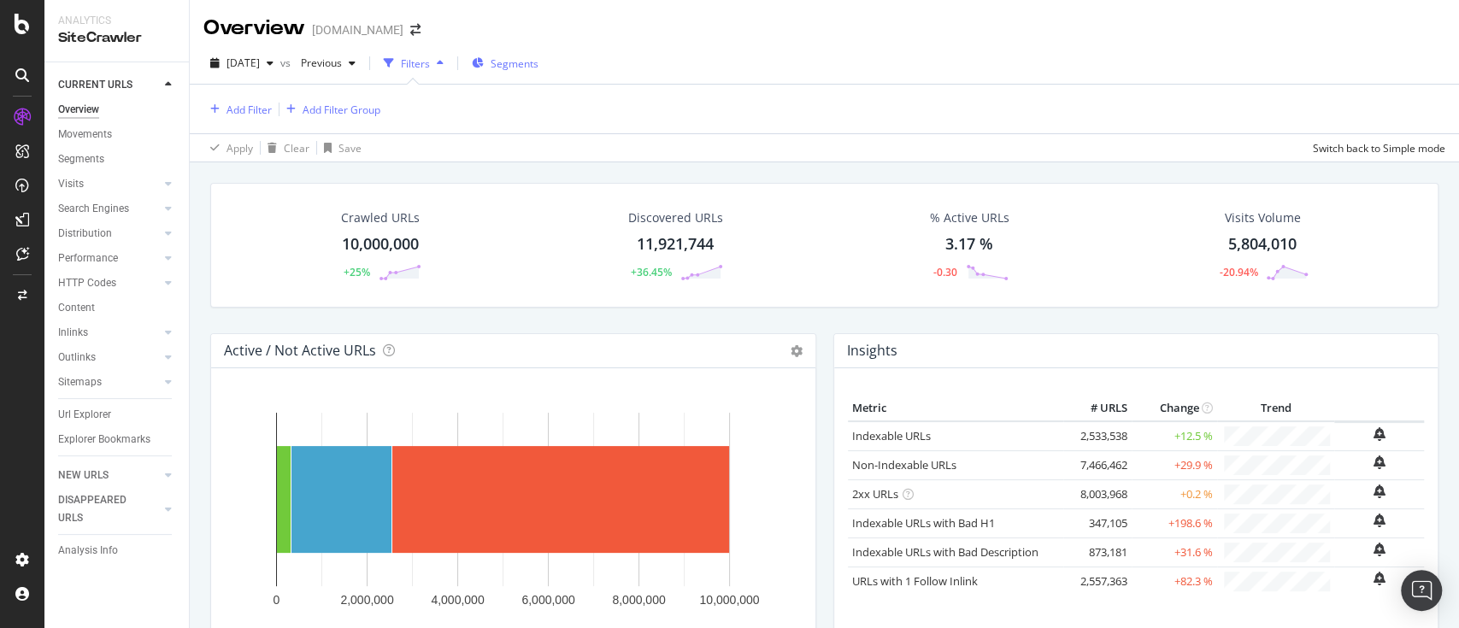
click at [525, 67] on span "Segments" at bounding box center [515, 63] width 48 height 15
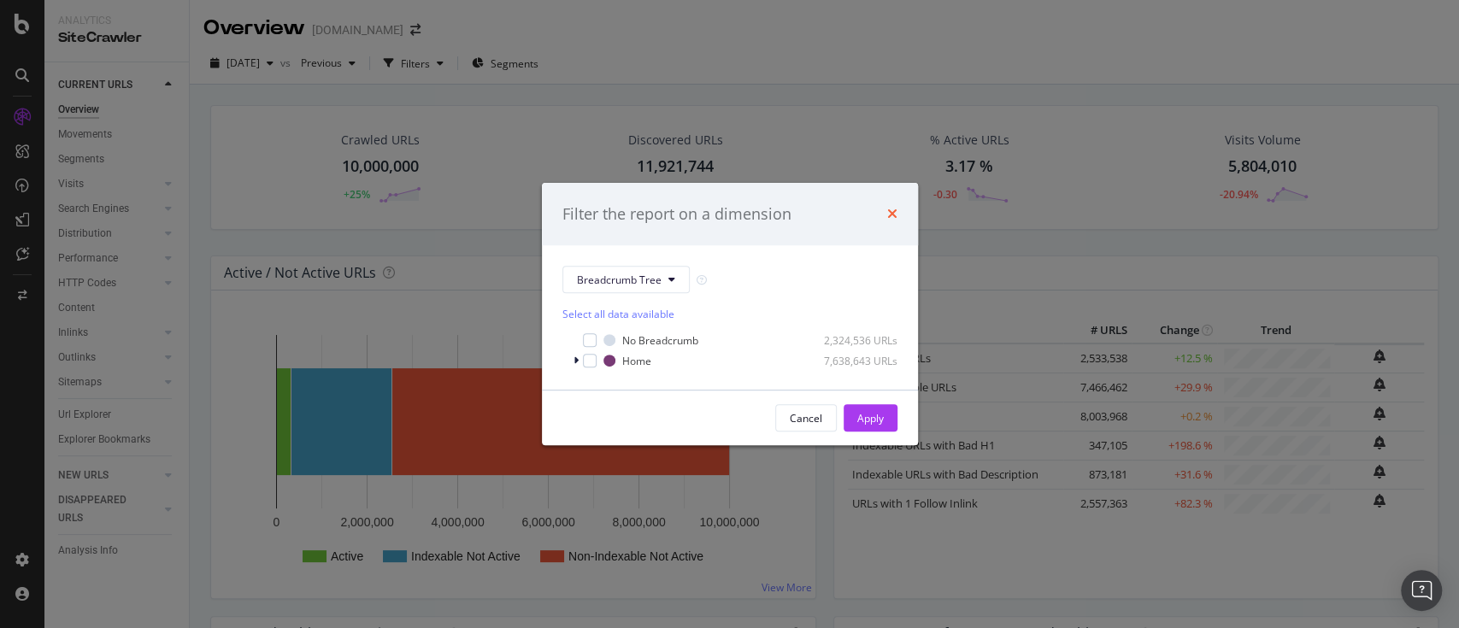
click at [893, 212] on icon "times" at bounding box center [892, 214] width 10 height 14
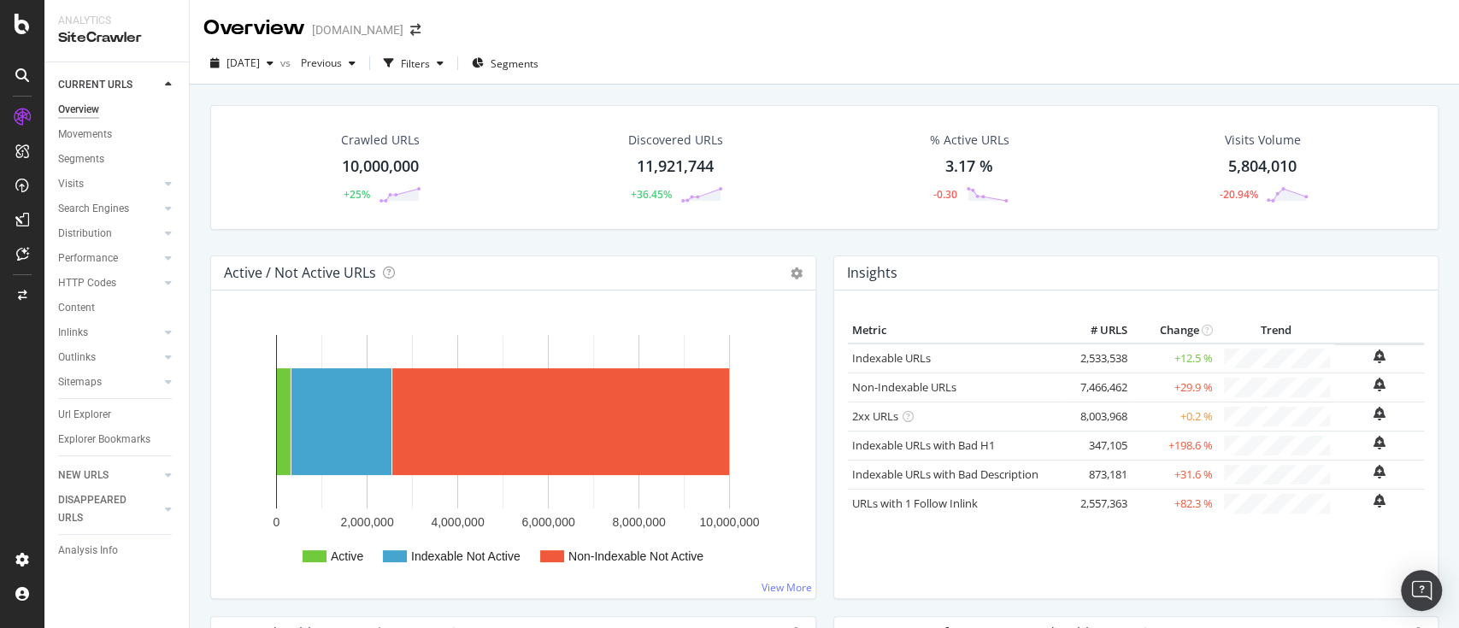
click at [433, 43] on div "2025 Jul. 10th vs Previous Filters Segments" at bounding box center [825, 64] width 1270 height 42
click at [451, 54] on div "Filters" at bounding box center [414, 63] width 74 height 26
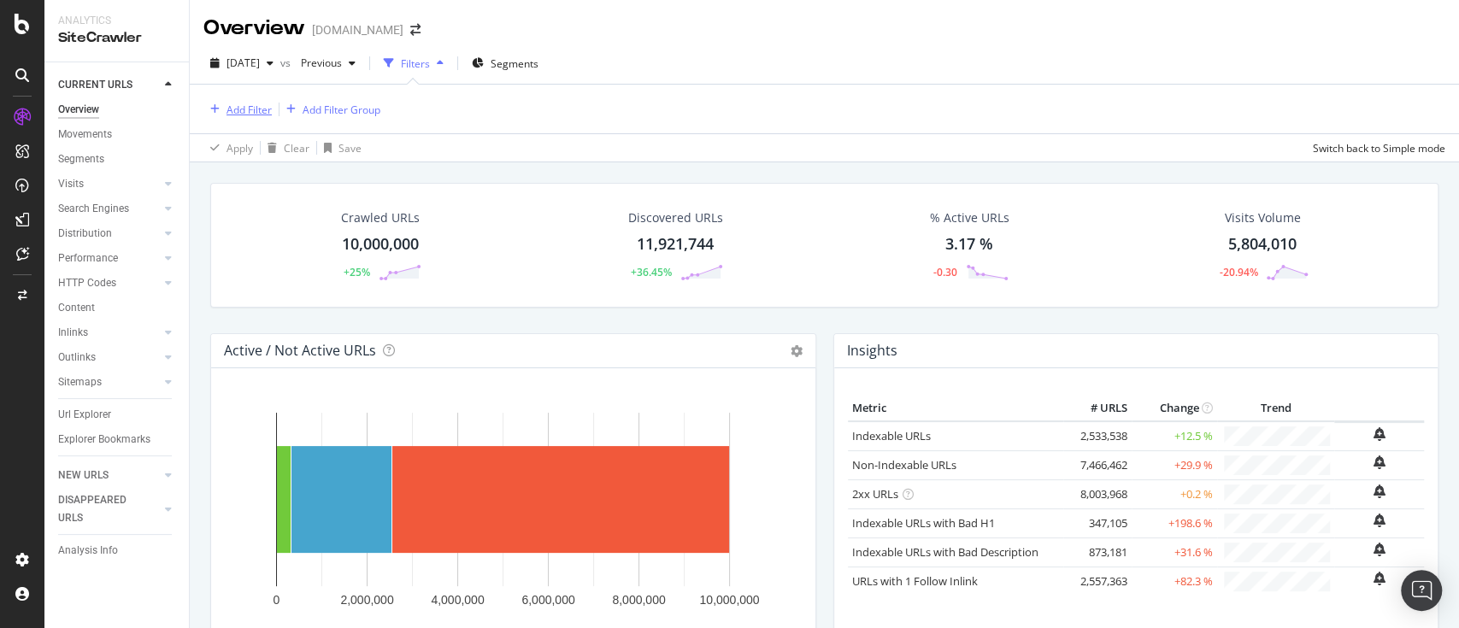
click at [254, 104] on div "Add Filter" at bounding box center [249, 110] width 45 height 15
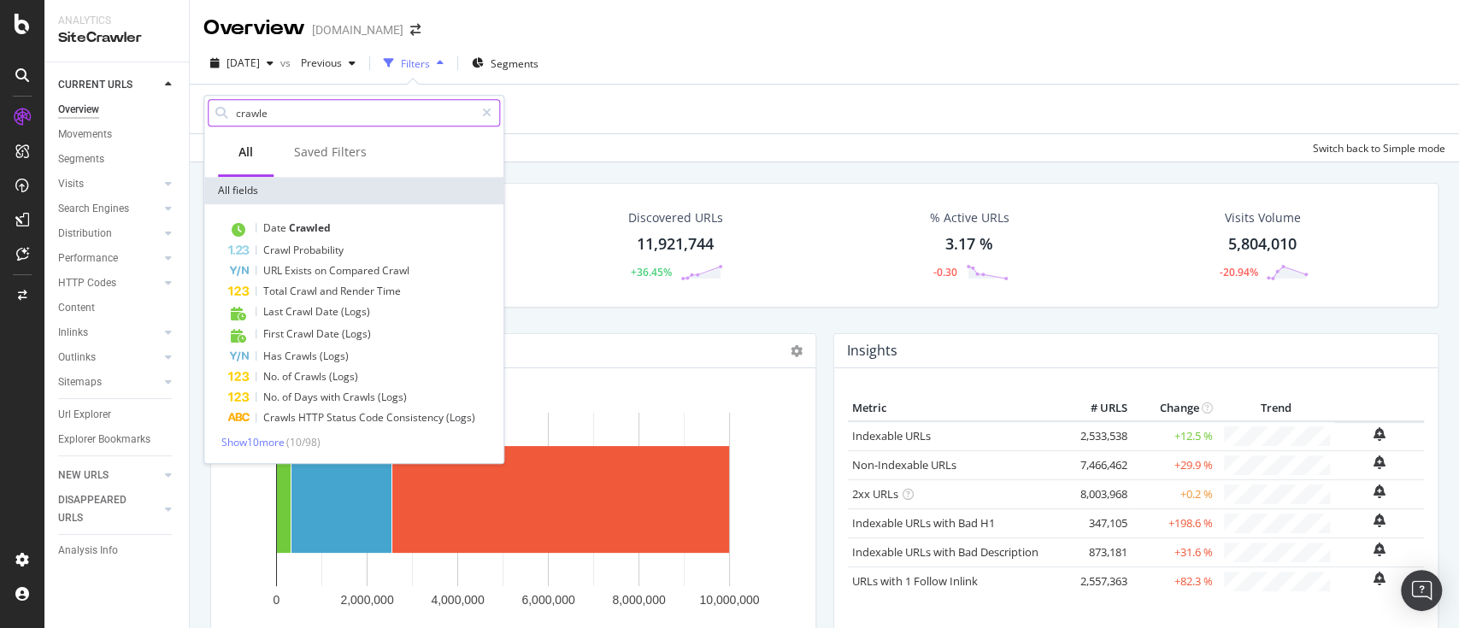
type input "crawled"
click at [87, 415] on div "Url Explorer" at bounding box center [84, 415] width 53 height 18
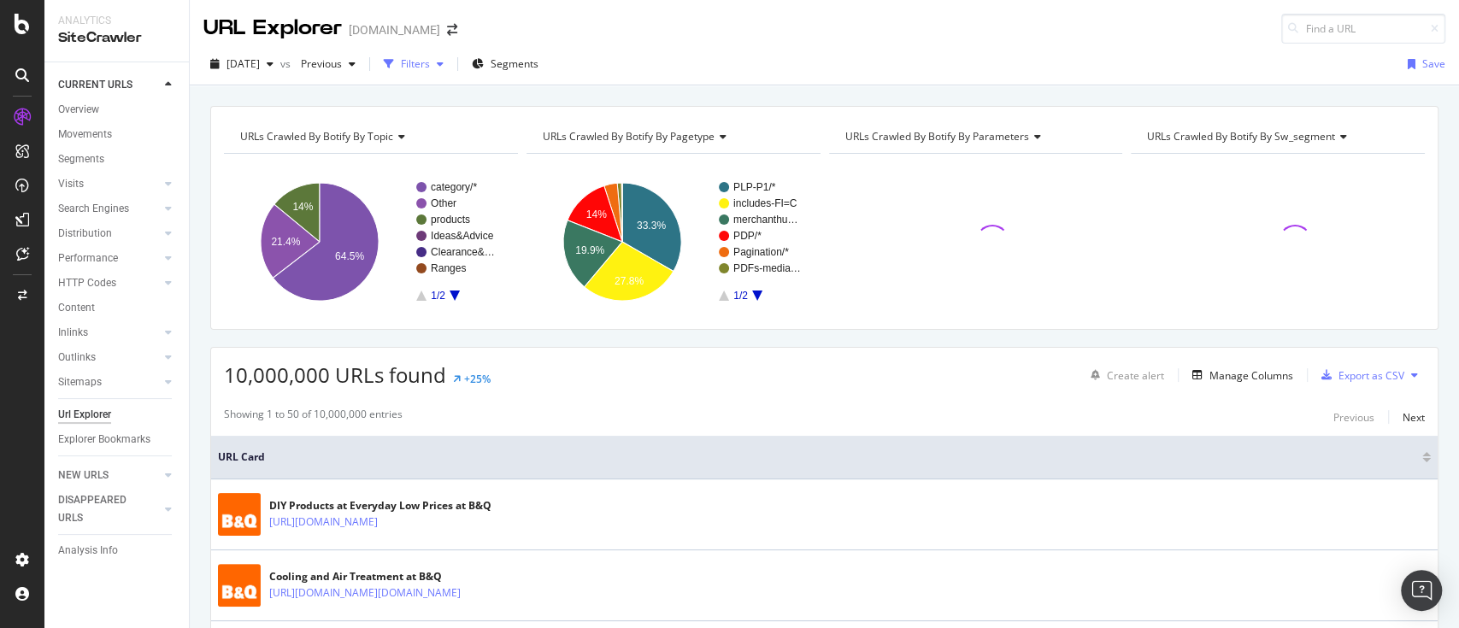
click at [442, 55] on div "Filters" at bounding box center [414, 64] width 74 height 26
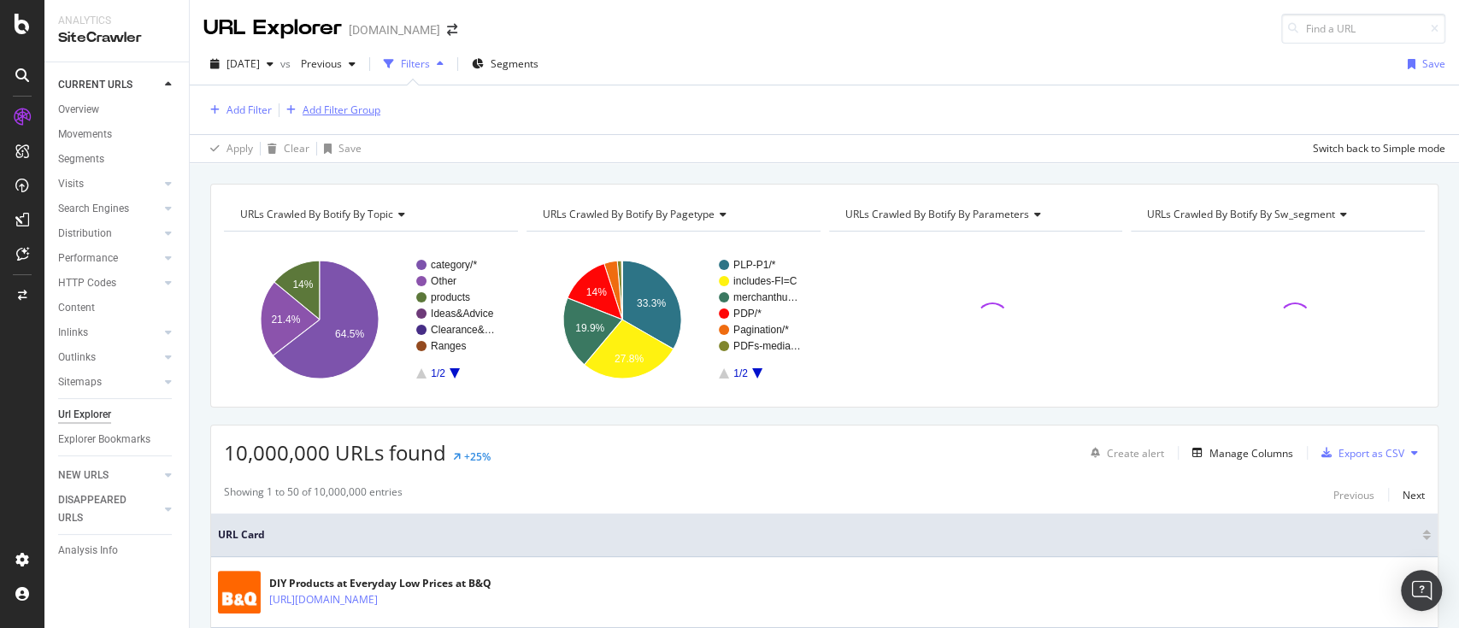
click at [286, 109] on icon "button" at bounding box center [290, 110] width 9 height 10
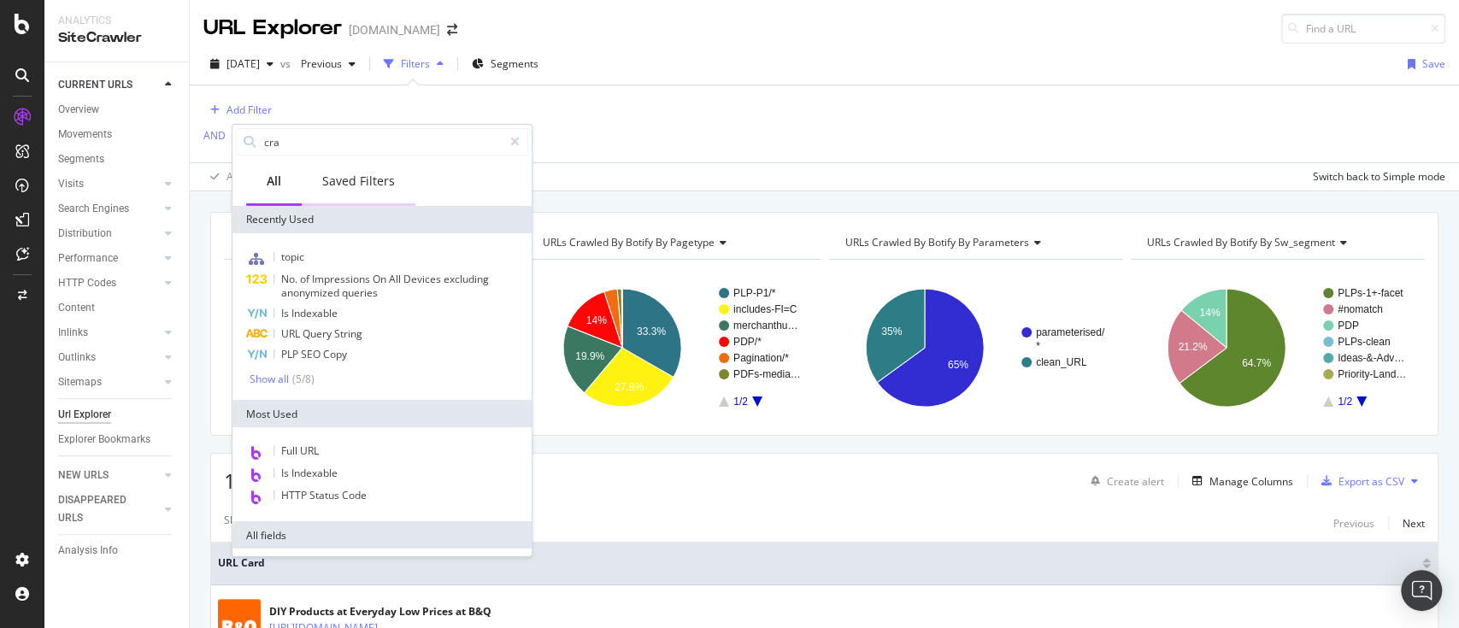
type input "craw"
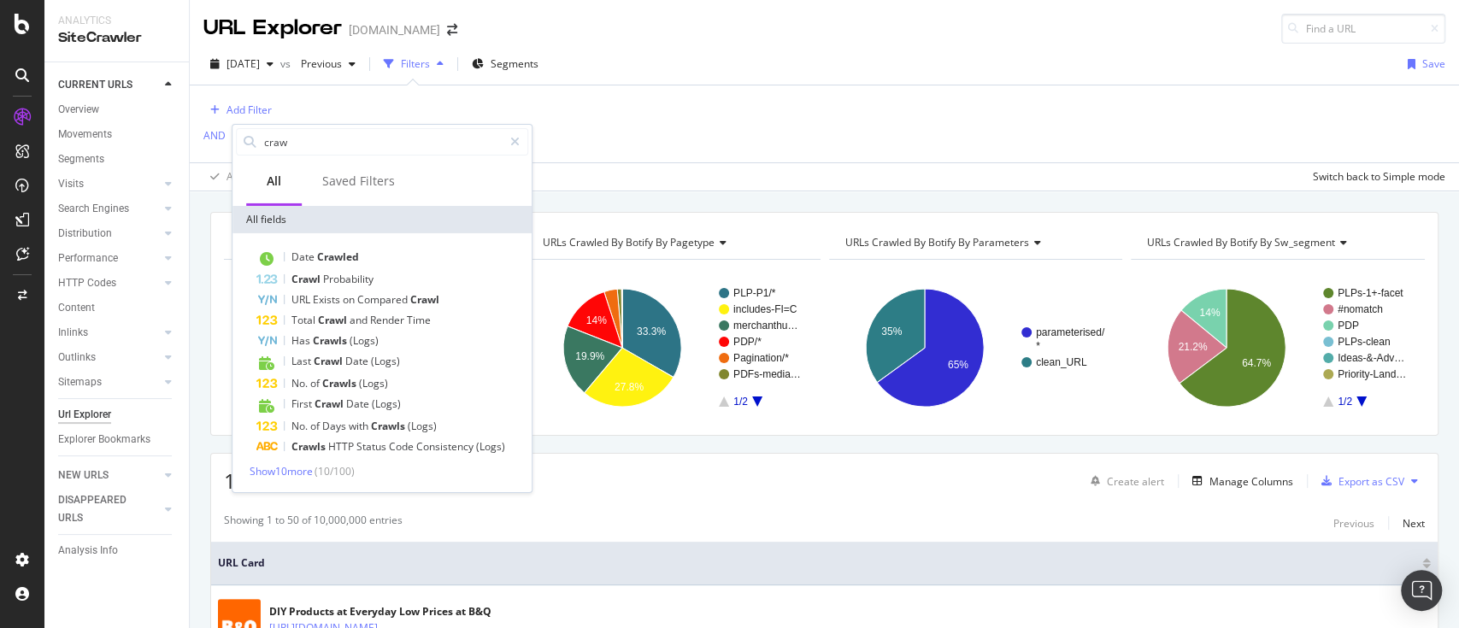
click at [617, 136] on div "Add Filter AND Add Filter Apply Clear Save Switch back to Simple mode" at bounding box center [824, 137] width 1242 height 105
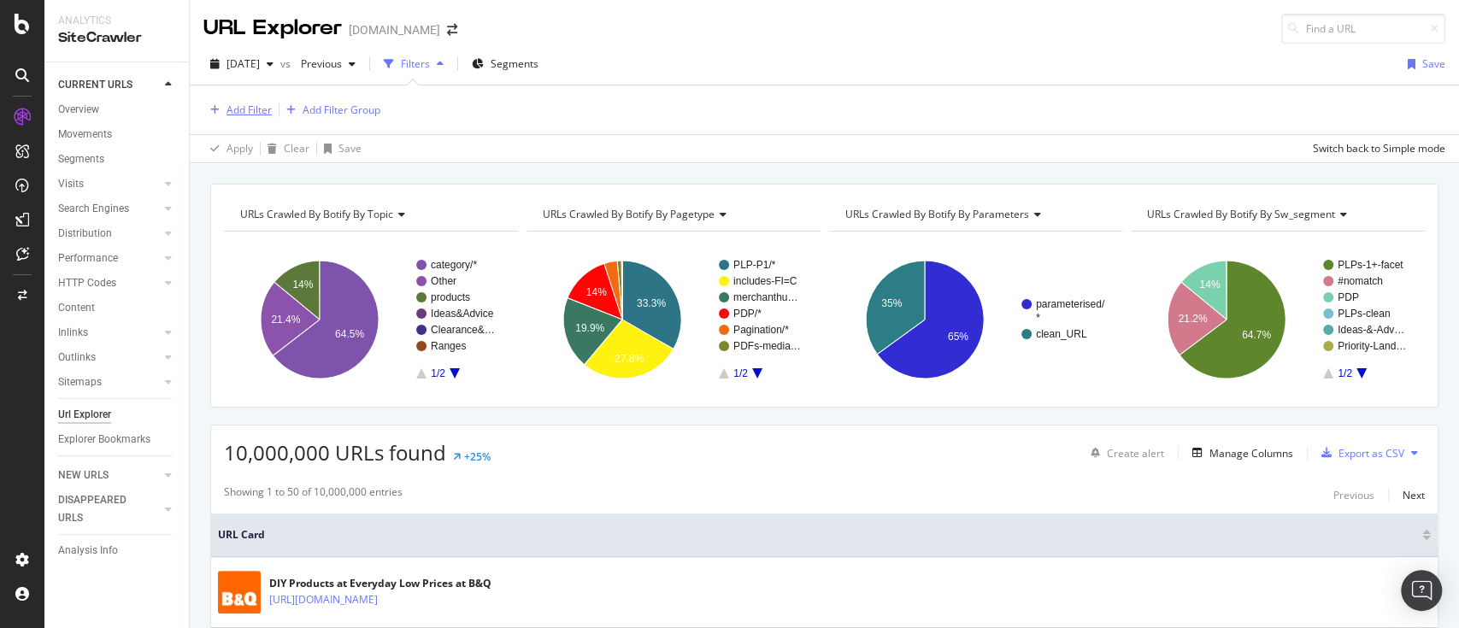
click at [233, 104] on div "Add Filter" at bounding box center [249, 110] width 45 height 15
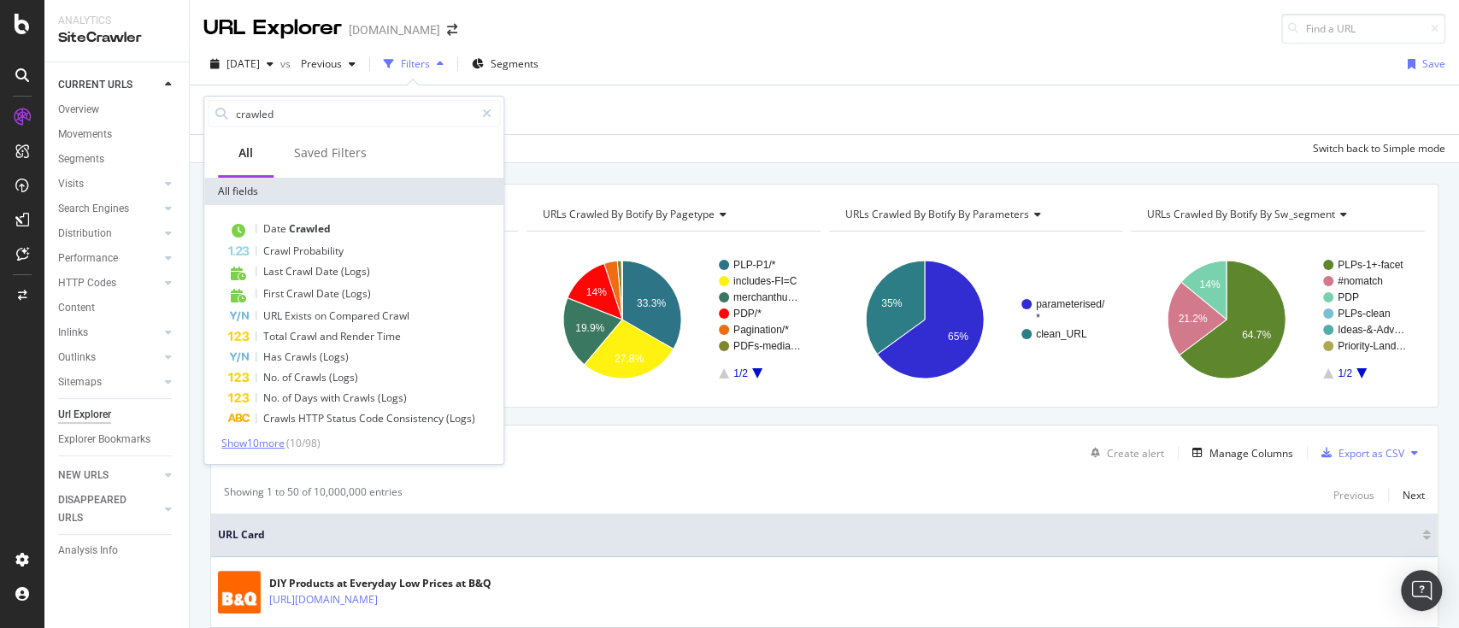
click at [267, 441] on span "Show 10 more" at bounding box center [252, 443] width 63 height 15
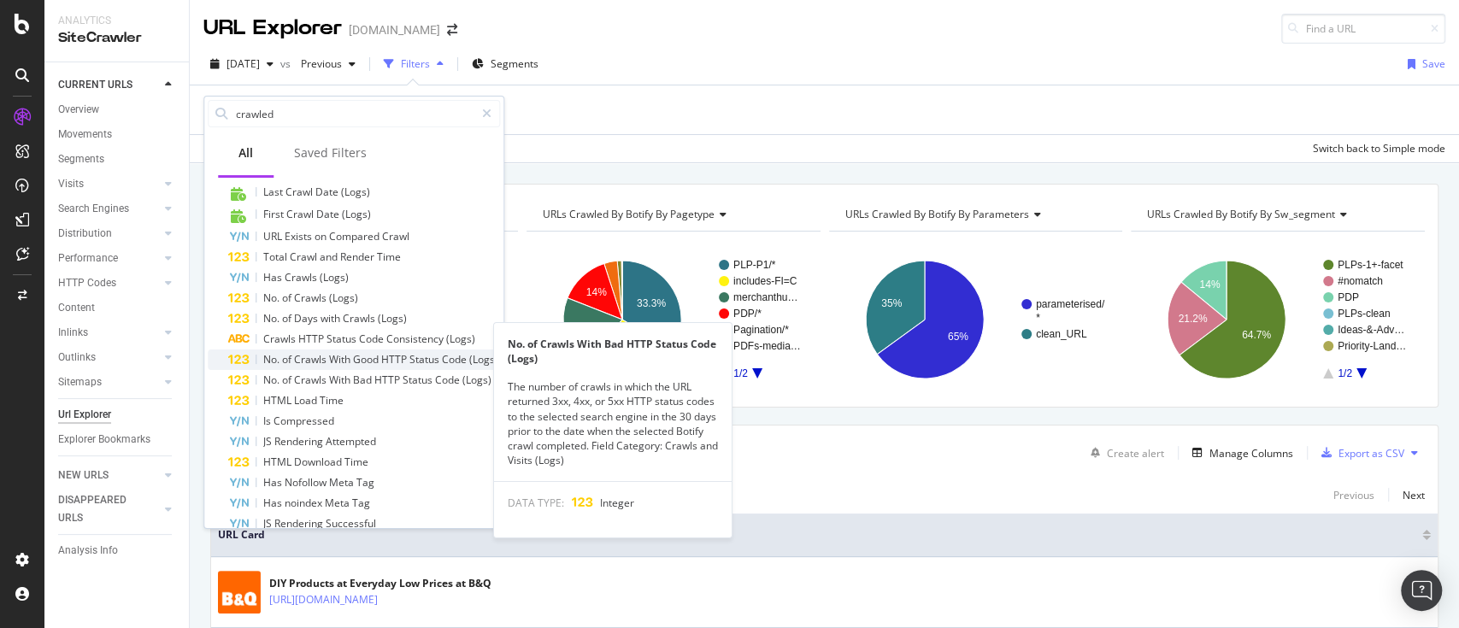
scroll to position [140, 0]
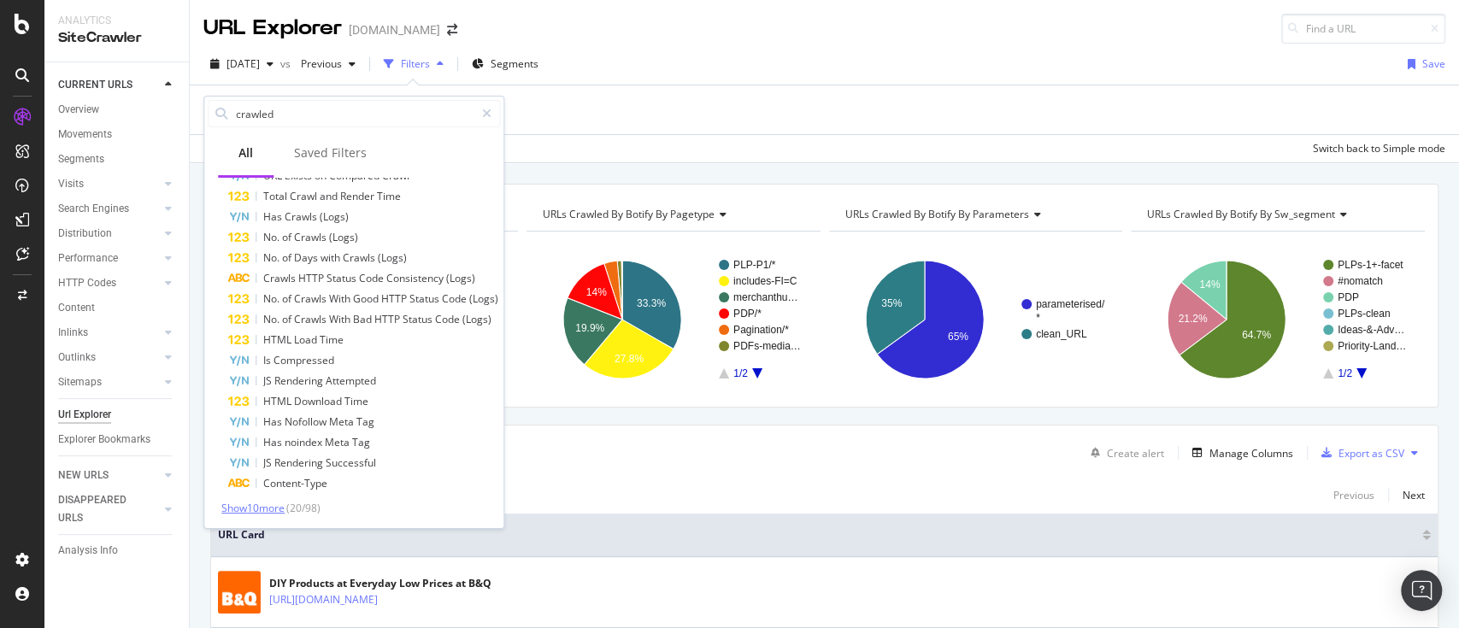
click at [271, 510] on span "Show 10 more" at bounding box center [252, 508] width 63 height 15
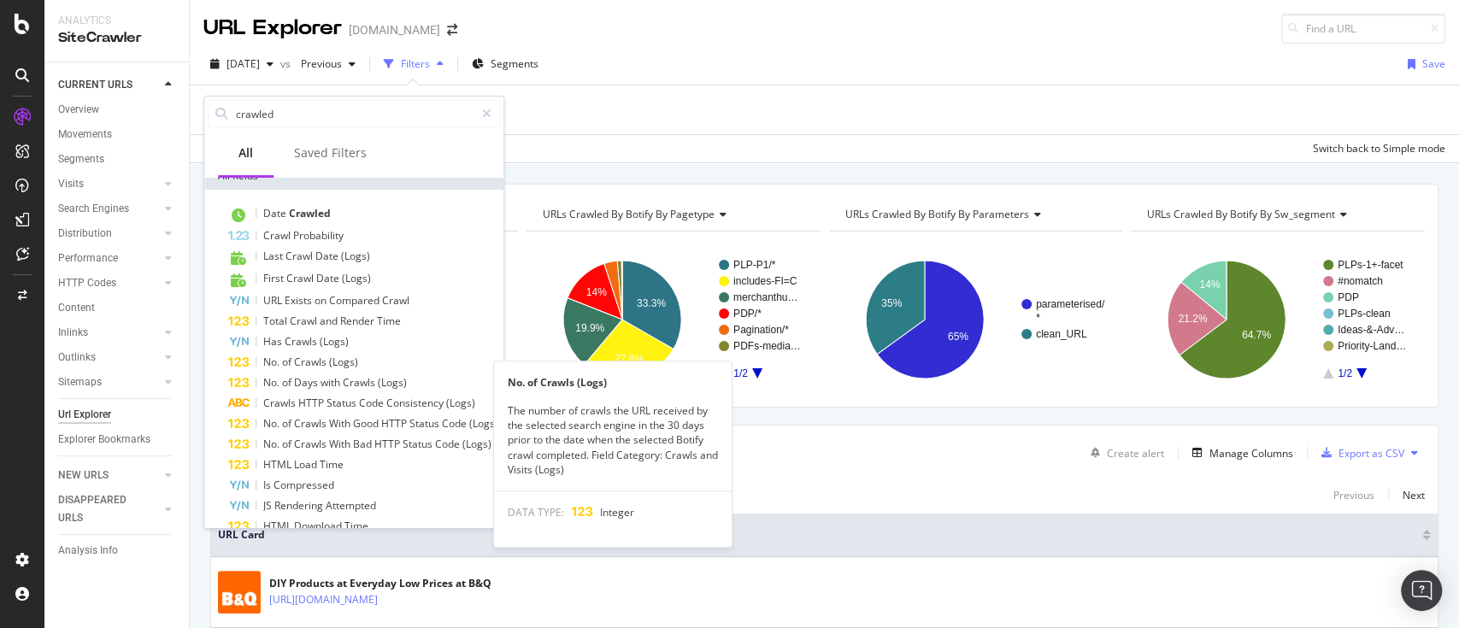
scroll to position [0, 0]
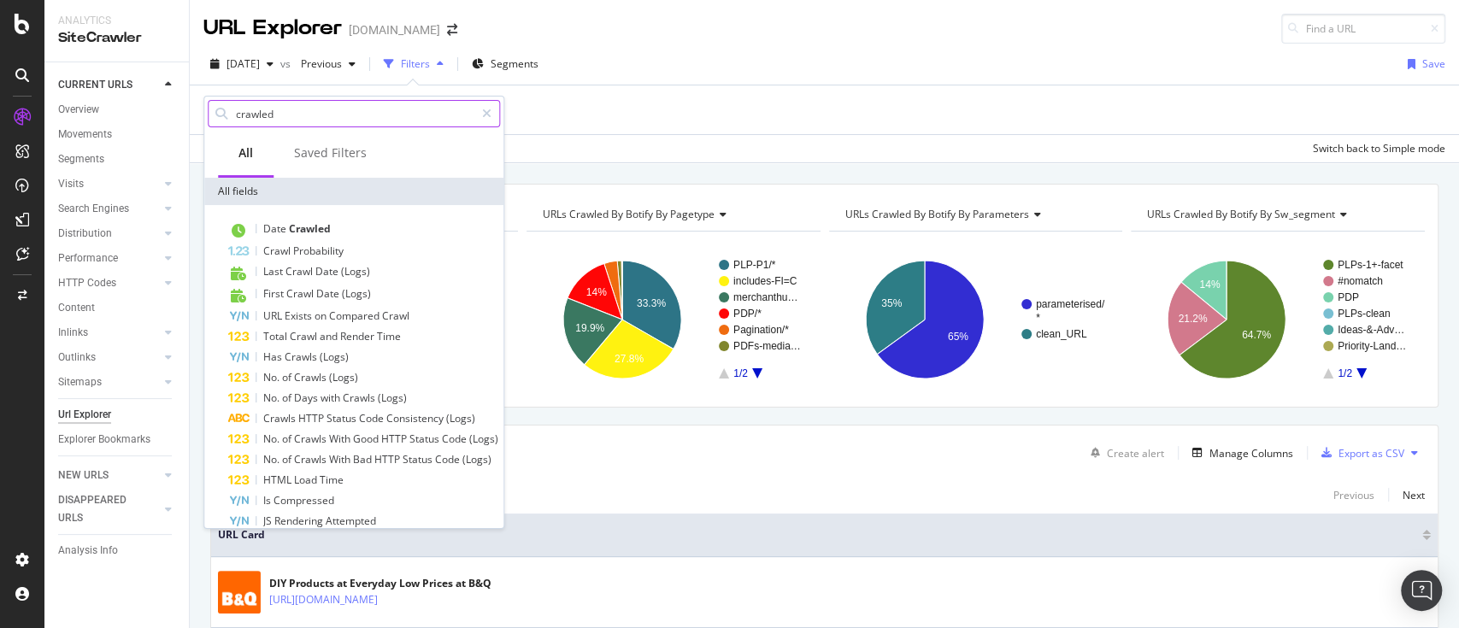
click at [331, 113] on input "crawled" at bounding box center [354, 114] width 240 height 26
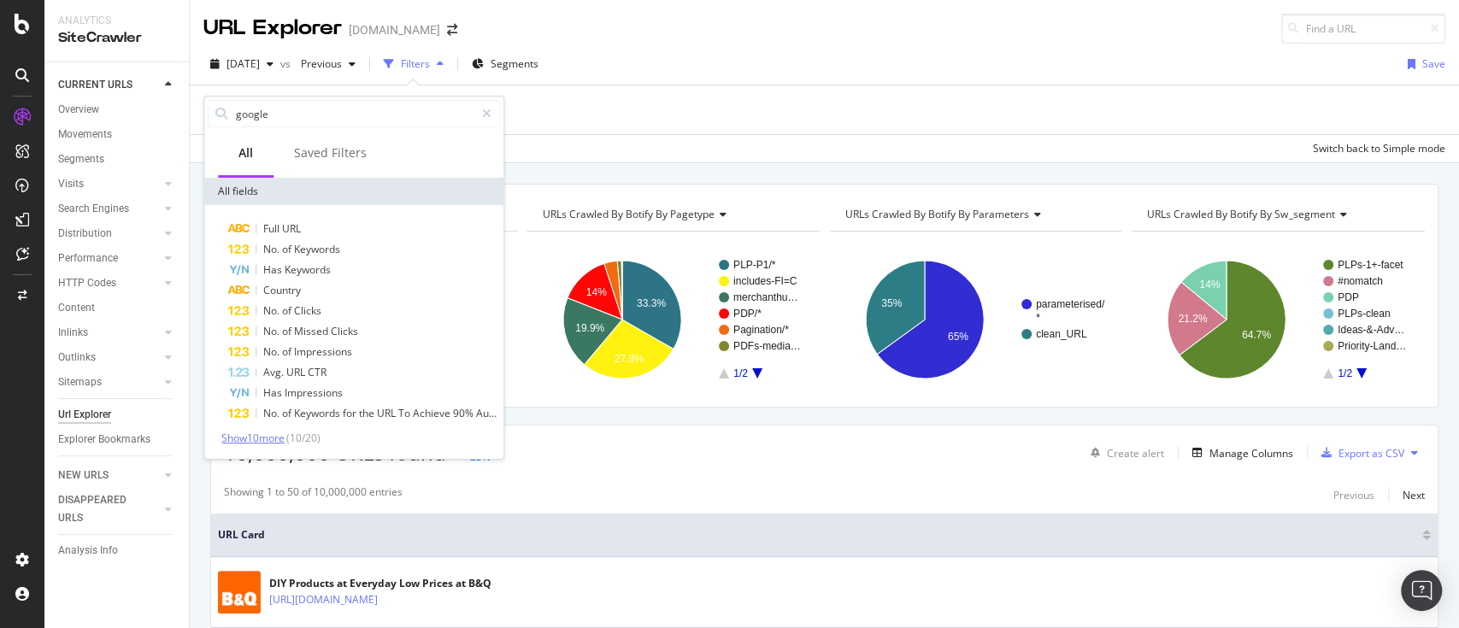
click at [260, 443] on span "Show 10 more" at bounding box center [252, 438] width 63 height 15
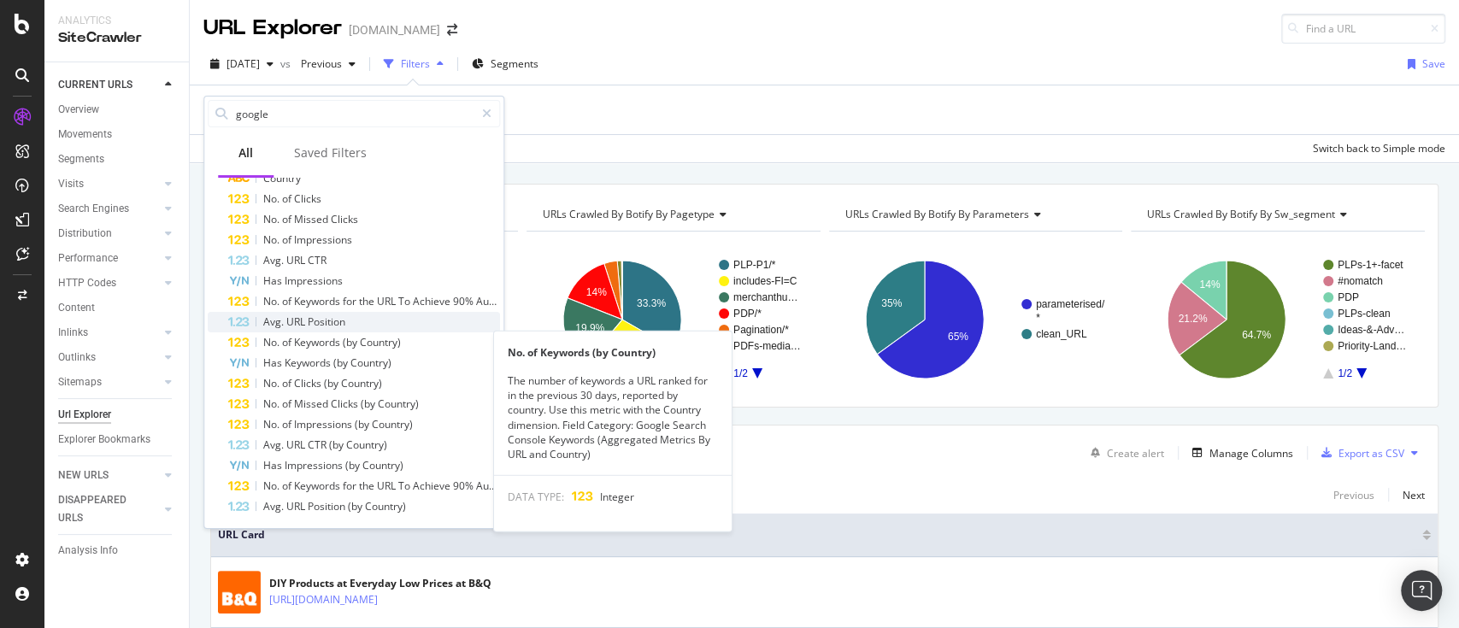
scroll to position [114, 0]
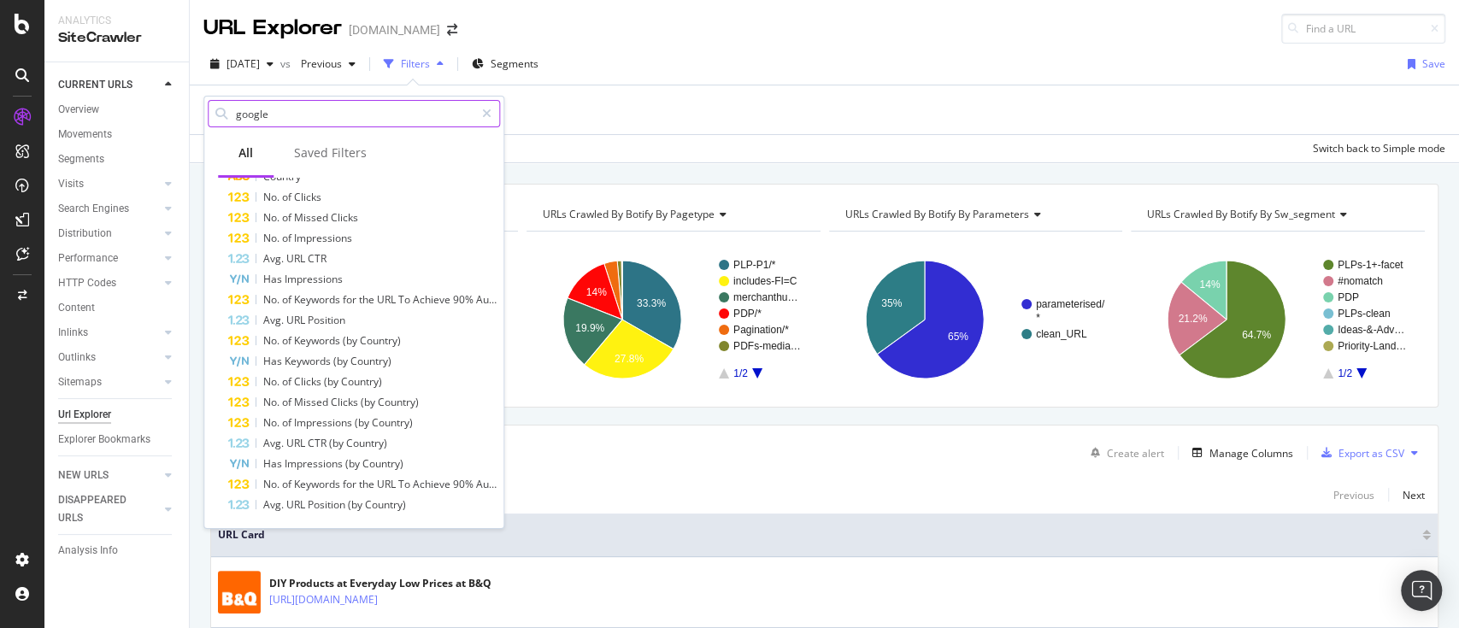
click at [339, 113] on input "google" at bounding box center [354, 114] width 240 height 26
click at [339, 112] on input "google" at bounding box center [354, 114] width 240 height 26
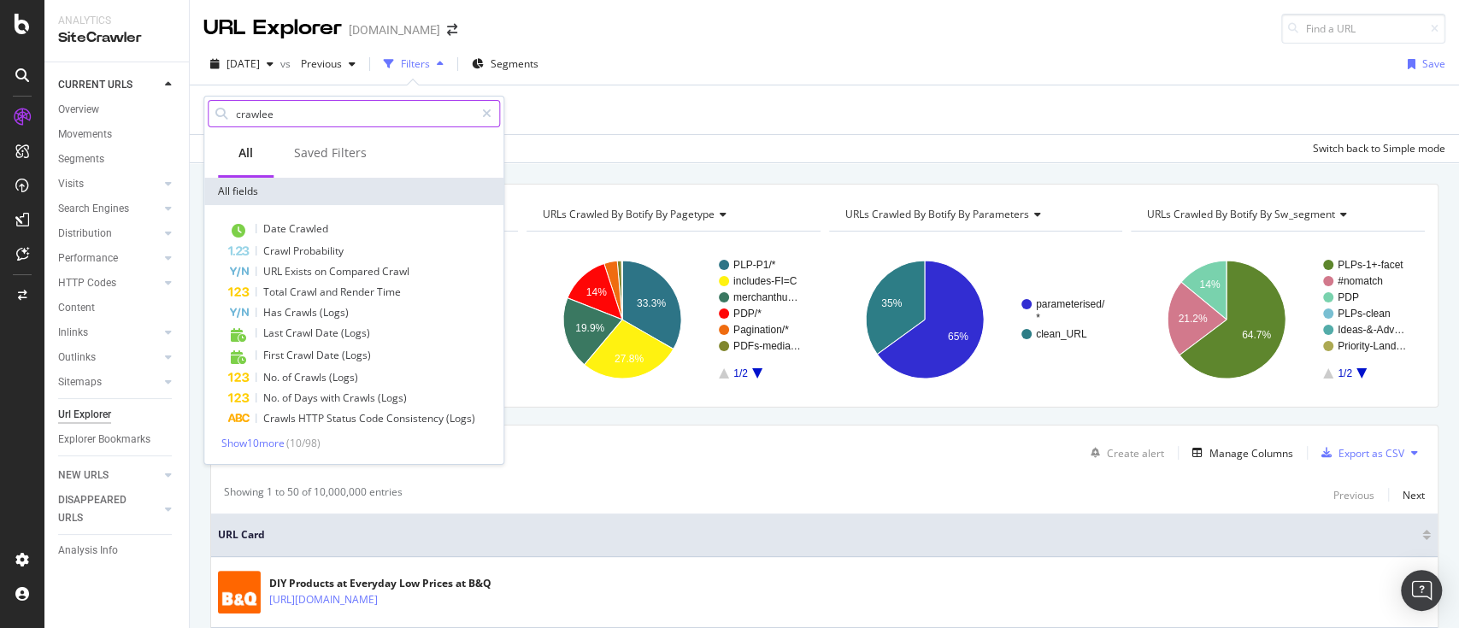
scroll to position [0, 0]
type input "crawled"
click at [280, 441] on span "Show 10 more" at bounding box center [252, 443] width 63 height 15
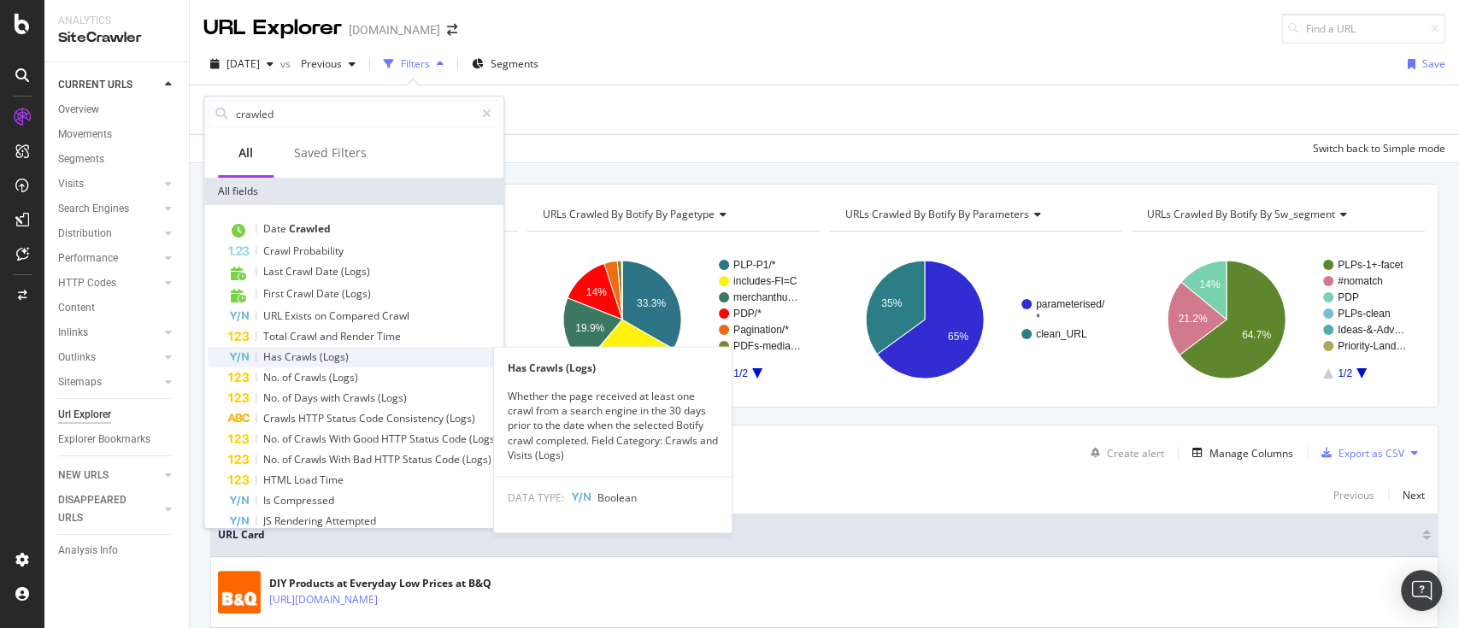
click at [312, 357] on span "Crawls" at bounding box center [302, 357] width 35 height 15
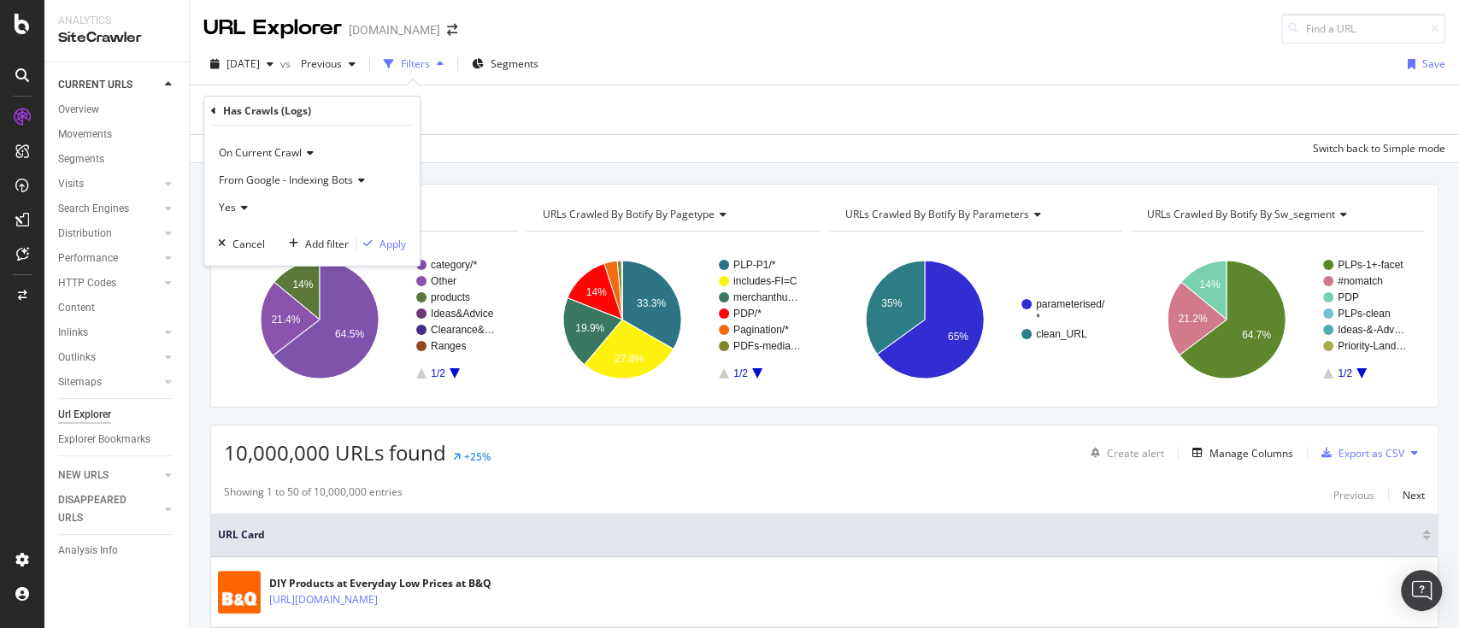
click at [342, 174] on span "From Google - Indexing Bots" at bounding box center [286, 180] width 134 height 15
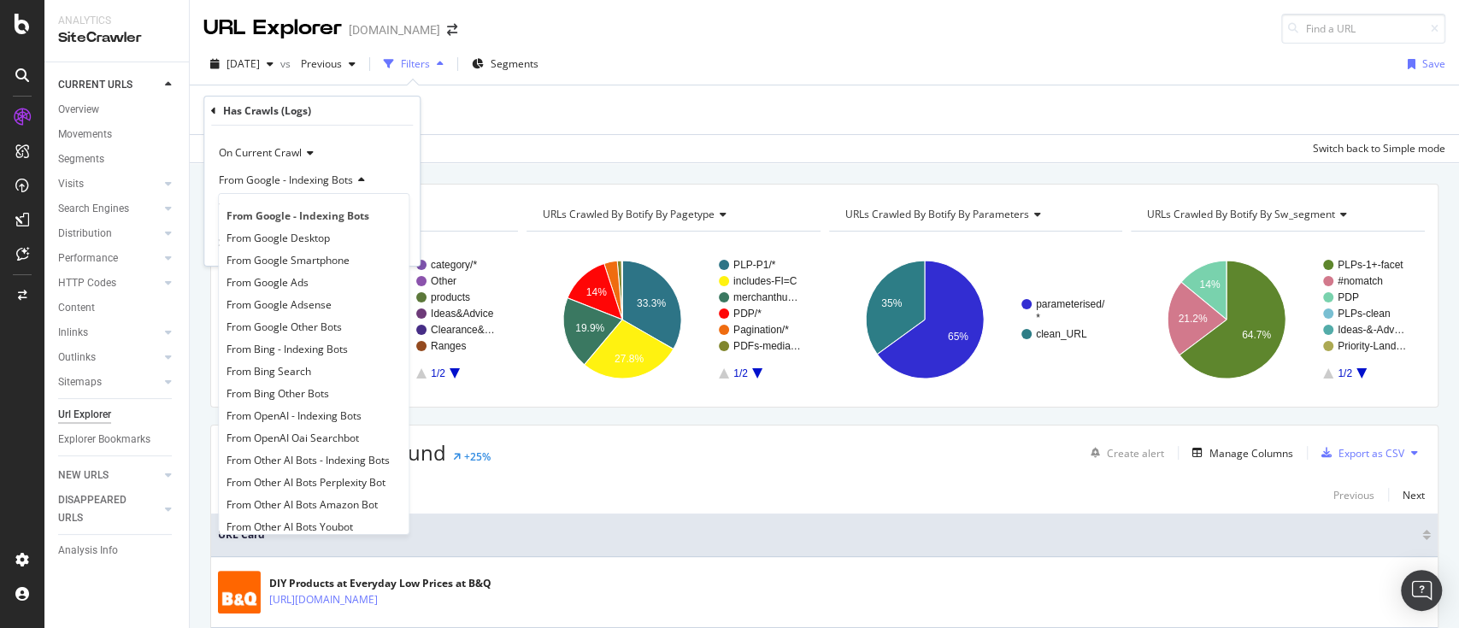
scroll to position [14, 0]
click at [357, 198] on span "From Google - Indexing Bots" at bounding box center [298, 202] width 143 height 15
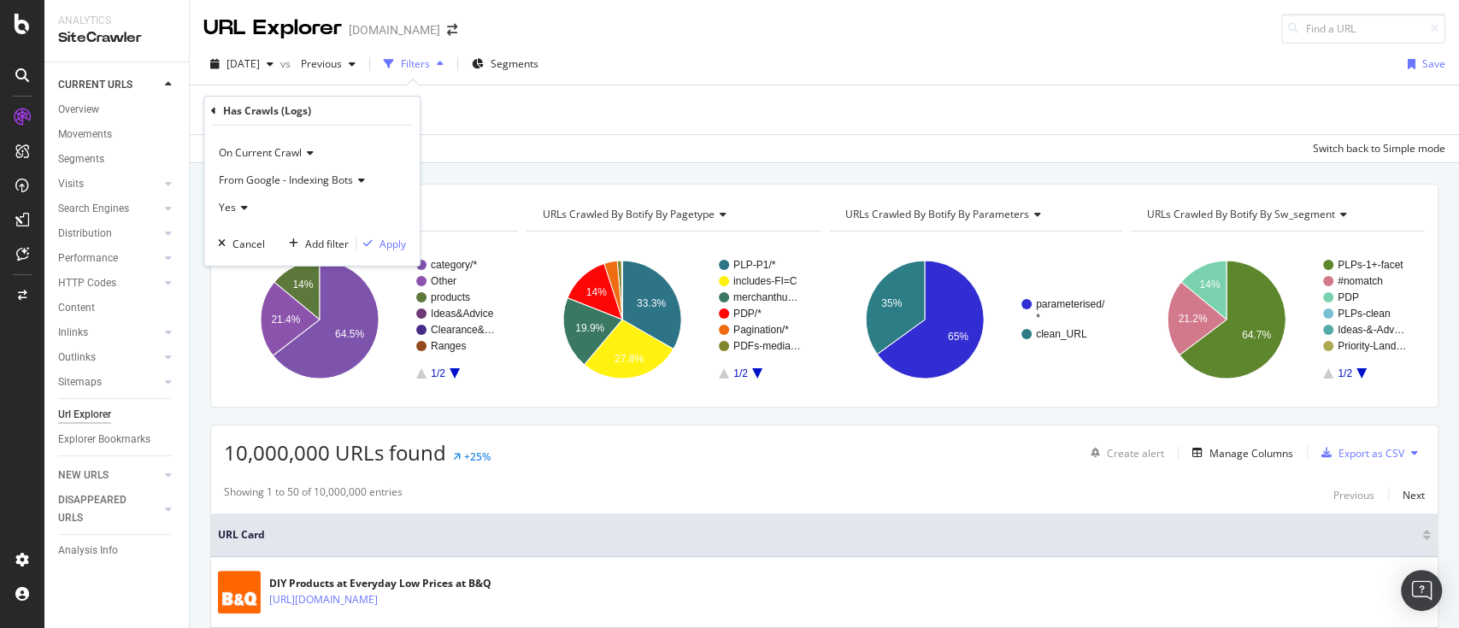
click at [249, 208] on div "Yes" at bounding box center [312, 207] width 188 height 27
click at [246, 256] on div "No" at bounding box center [313, 265] width 183 height 22
click at [389, 239] on div "Apply" at bounding box center [393, 244] width 27 height 15
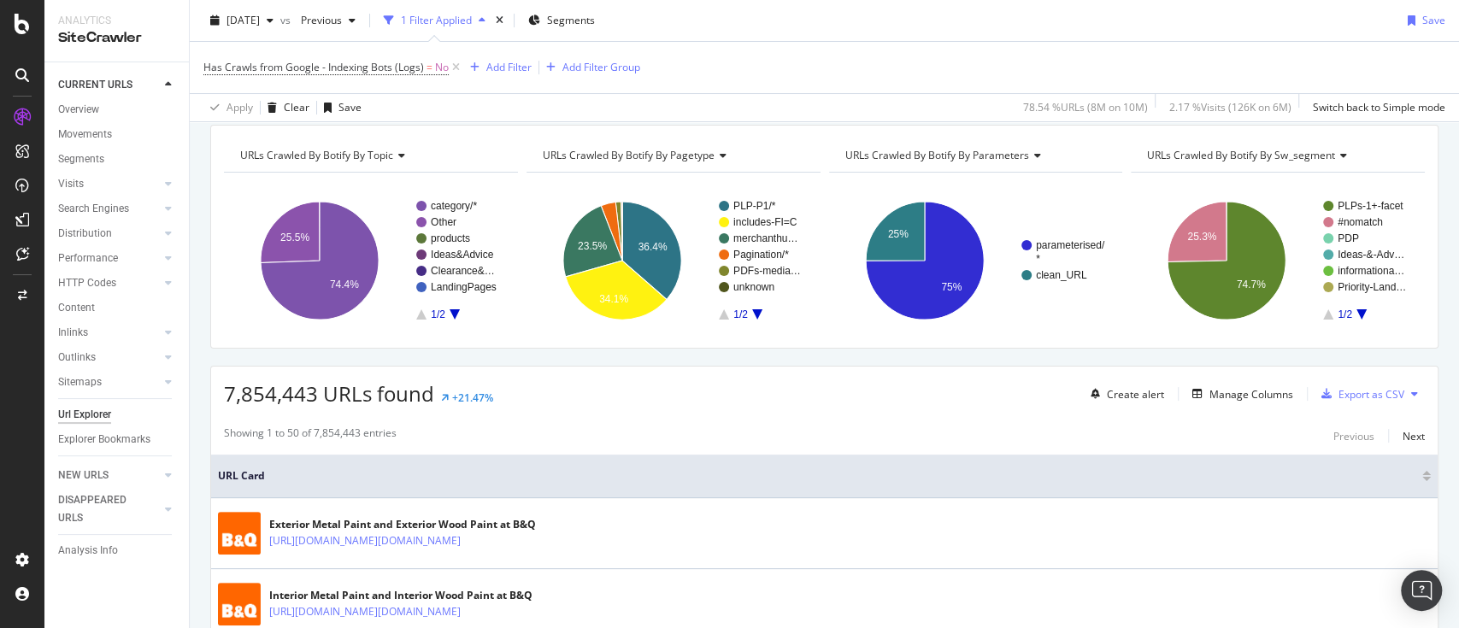
scroll to position [59, 0]
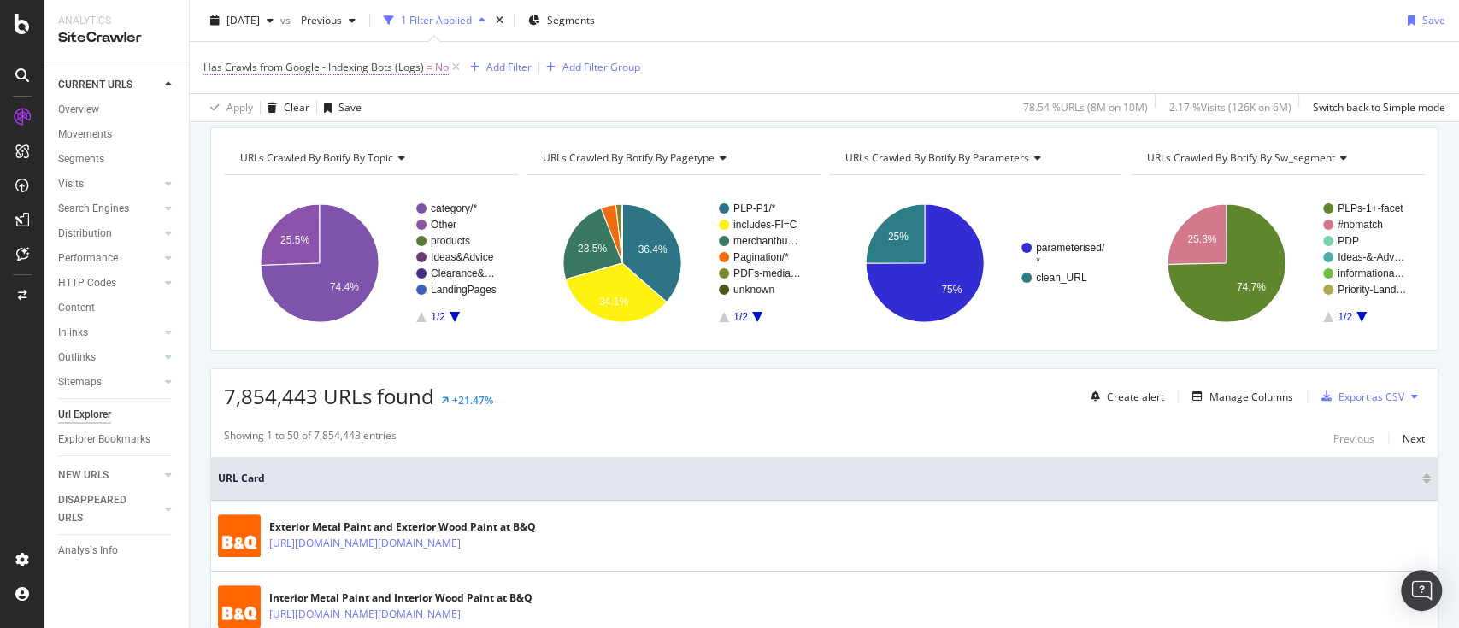
click at [412, 66] on span "Has Crawls from Google - Indexing Bots (Logs)" at bounding box center [313, 67] width 221 height 15
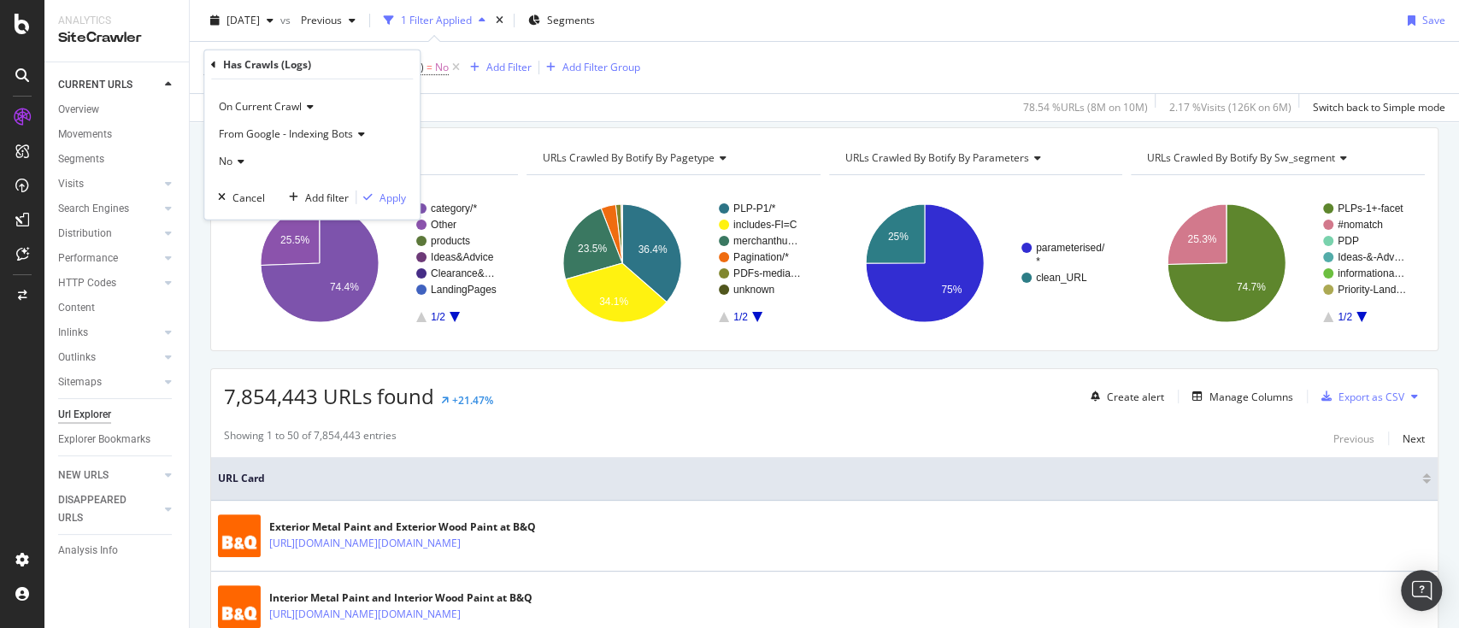
click at [260, 161] on div "No" at bounding box center [312, 161] width 188 height 27
click at [240, 195] on span "Yes" at bounding box center [235, 196] width 17 height 15
click at [390, 203] on div "Apply" at bounding box center [393, 197] width 27 height 15
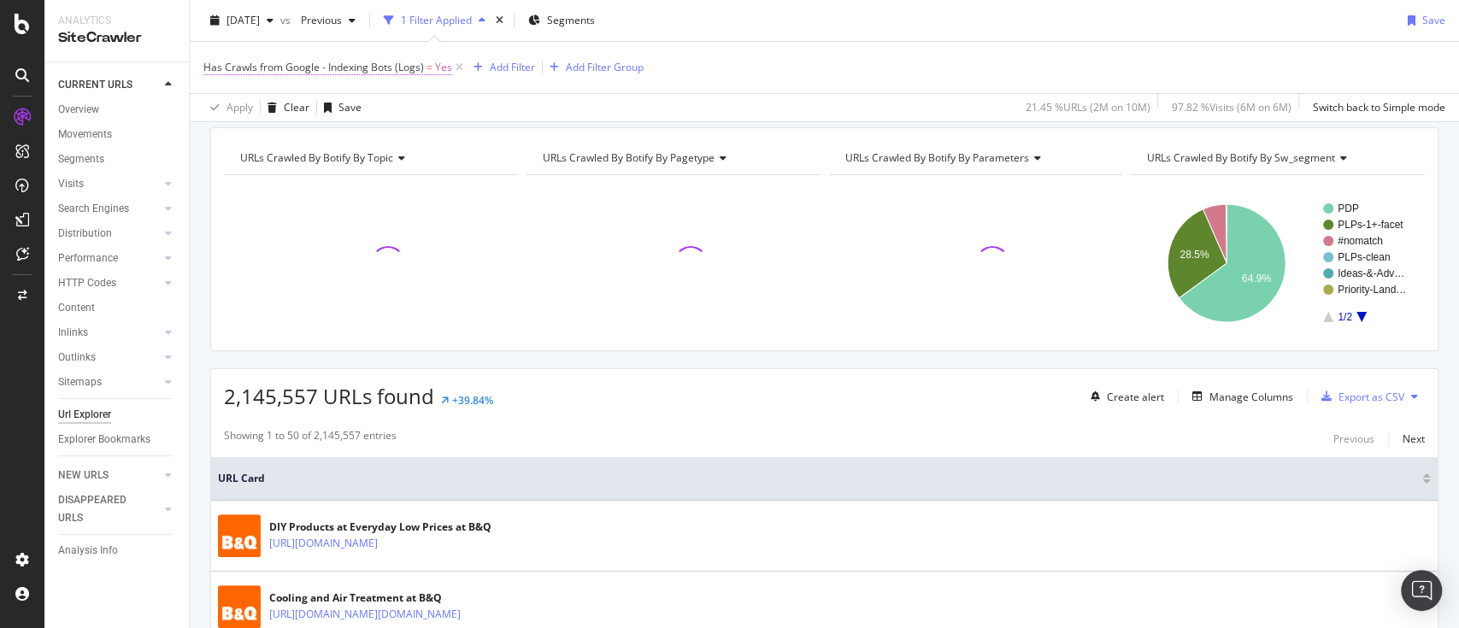
click at [415, 64] on span "Has Crawls from Google - Indexing Bots (Logs)" at bounding box center [313, 67] width 221 height 15
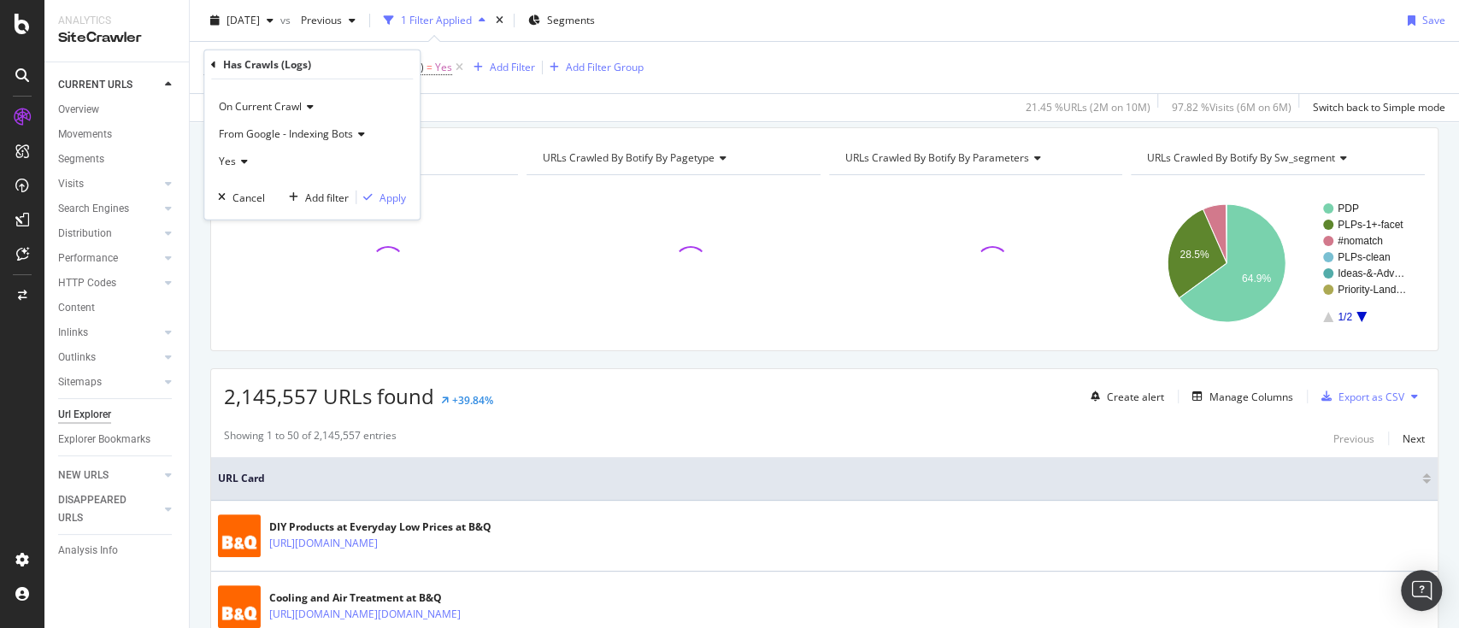
click at [314, 161] on div "Yes" at bounding box center [312, 161] width 188 height 27
click at [234, 220] on span "No" at bounding box center [234, 218] width 14 height 15
click at [333, 133] on span "From Google - Indexing Bots" at bounding box center [286, 134] width 134 height 15
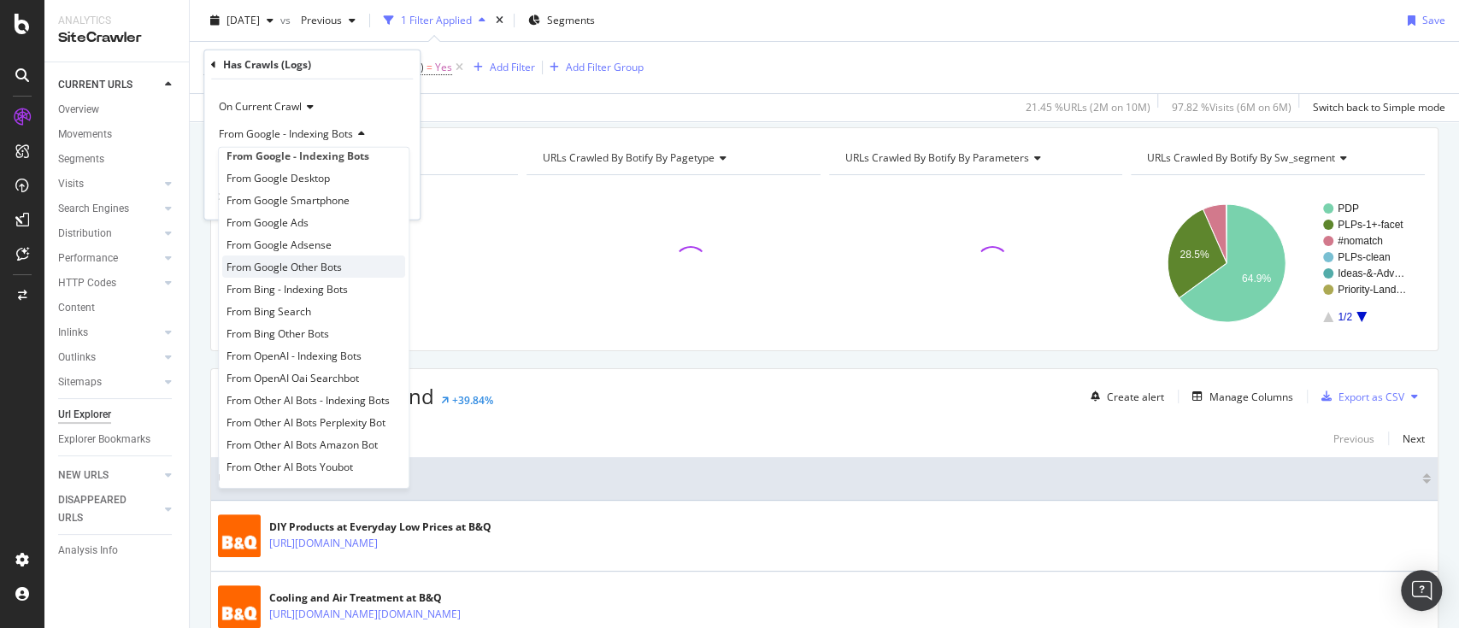
scroll to position [14, 0]
click at [345, 281] on span "From Bing - Indexing Bots" at bounding box center [287, 288] width 121 height 15
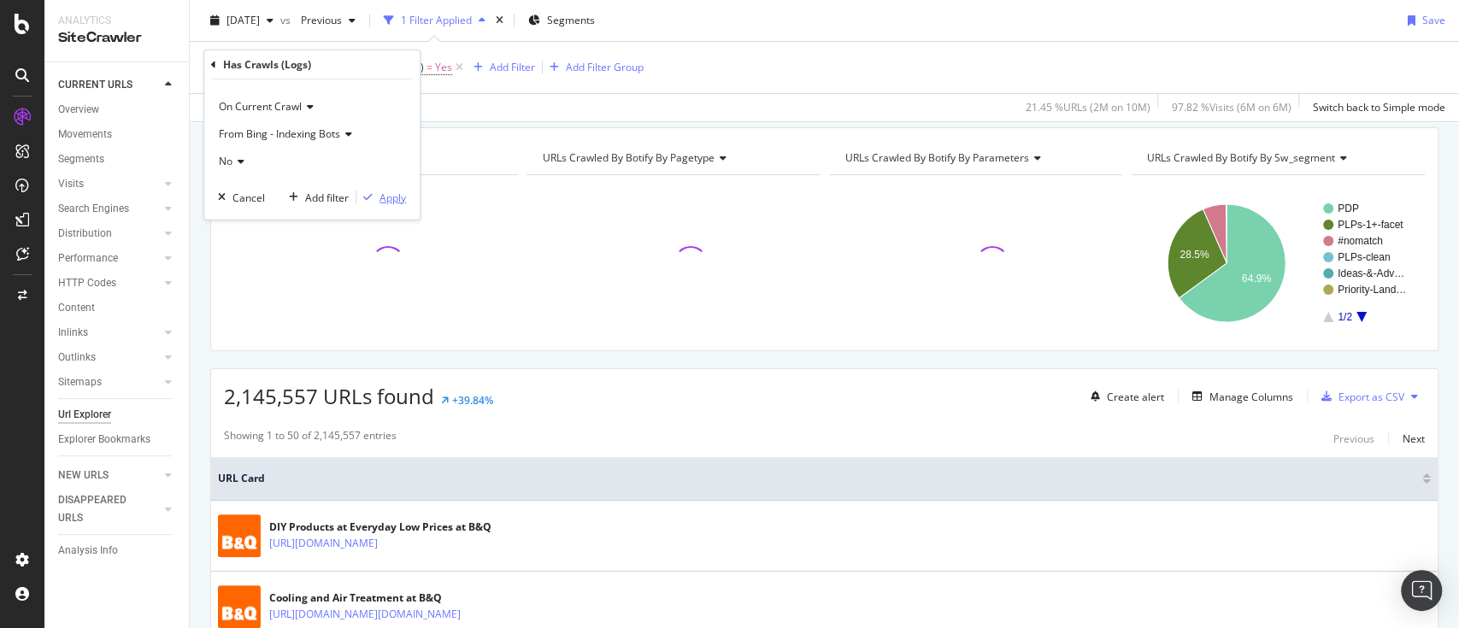
click at [391, 197] on div "Apply" at bounding box center [393, 197] width 27 height 15
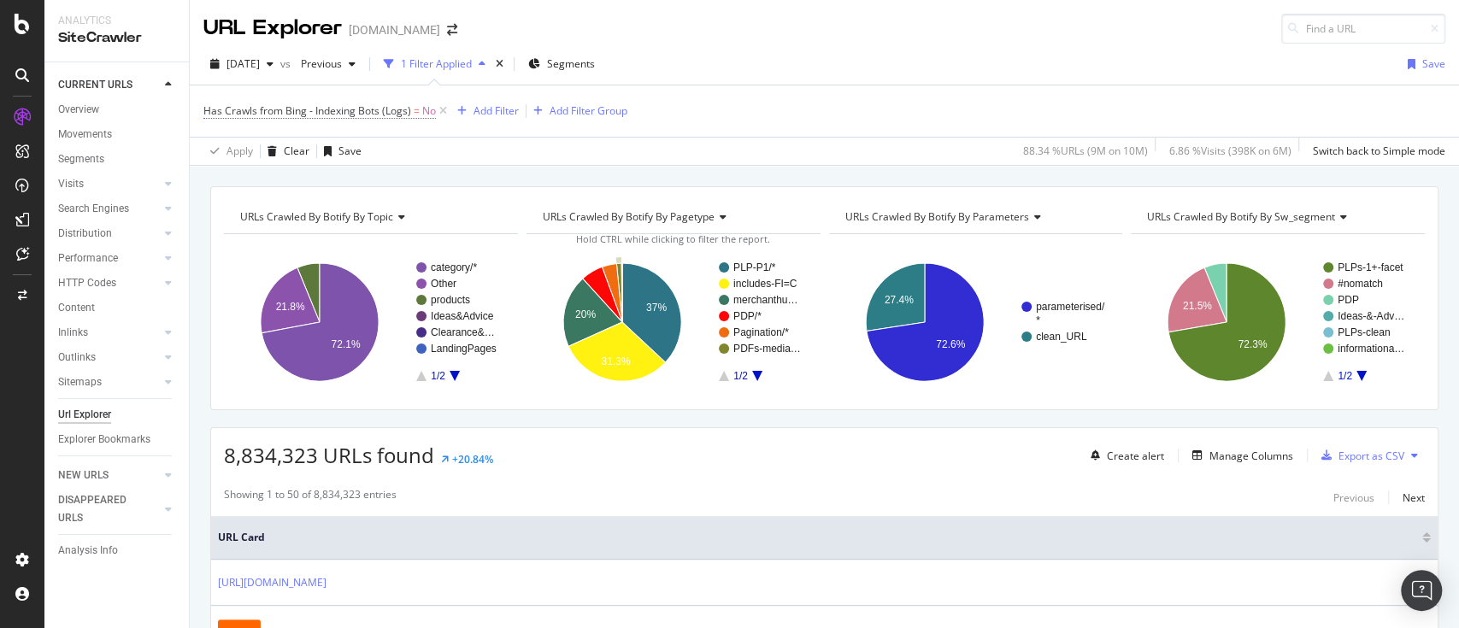
click at [404, 112] on span "Has Crawls from Bing - Indexing Bots (Logs)" at bounding box center [307, 110] width 208 height 15
click at [326, 179] on span "From Bing - Indexing Bots" at bounding box center [279, 177] width 121 height 15
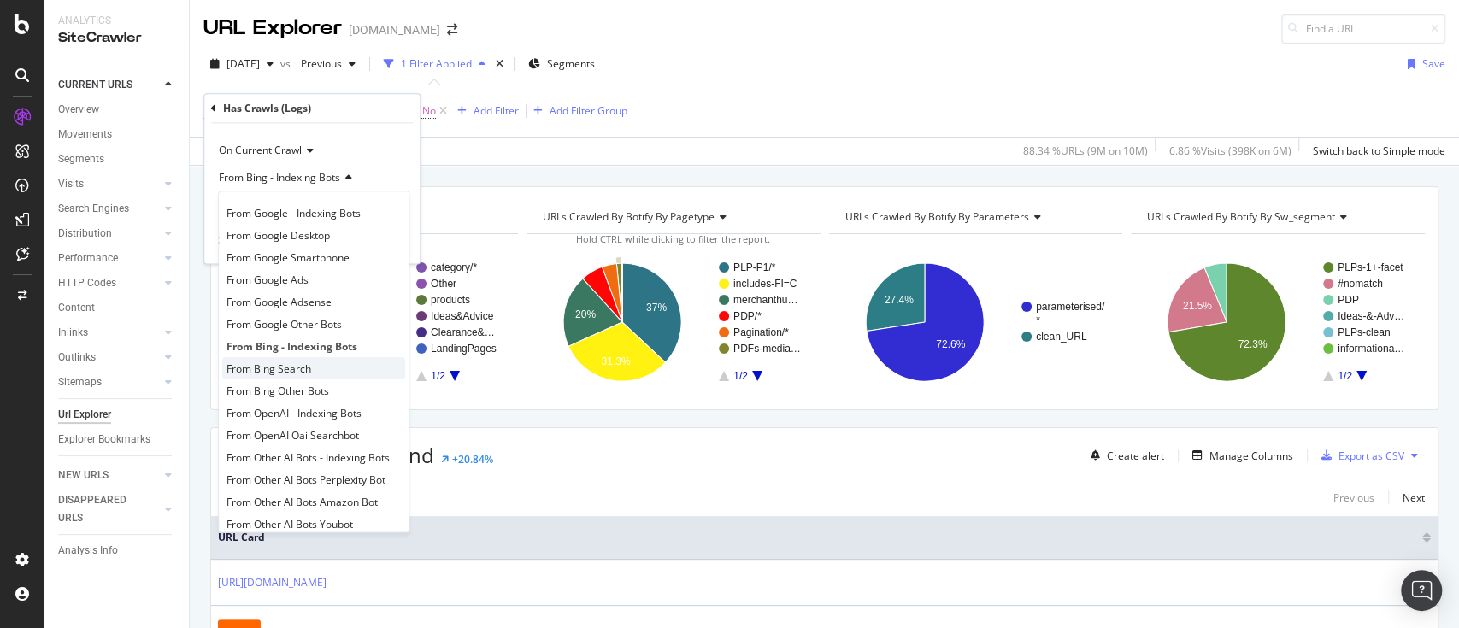
scroll to position [14, 0]
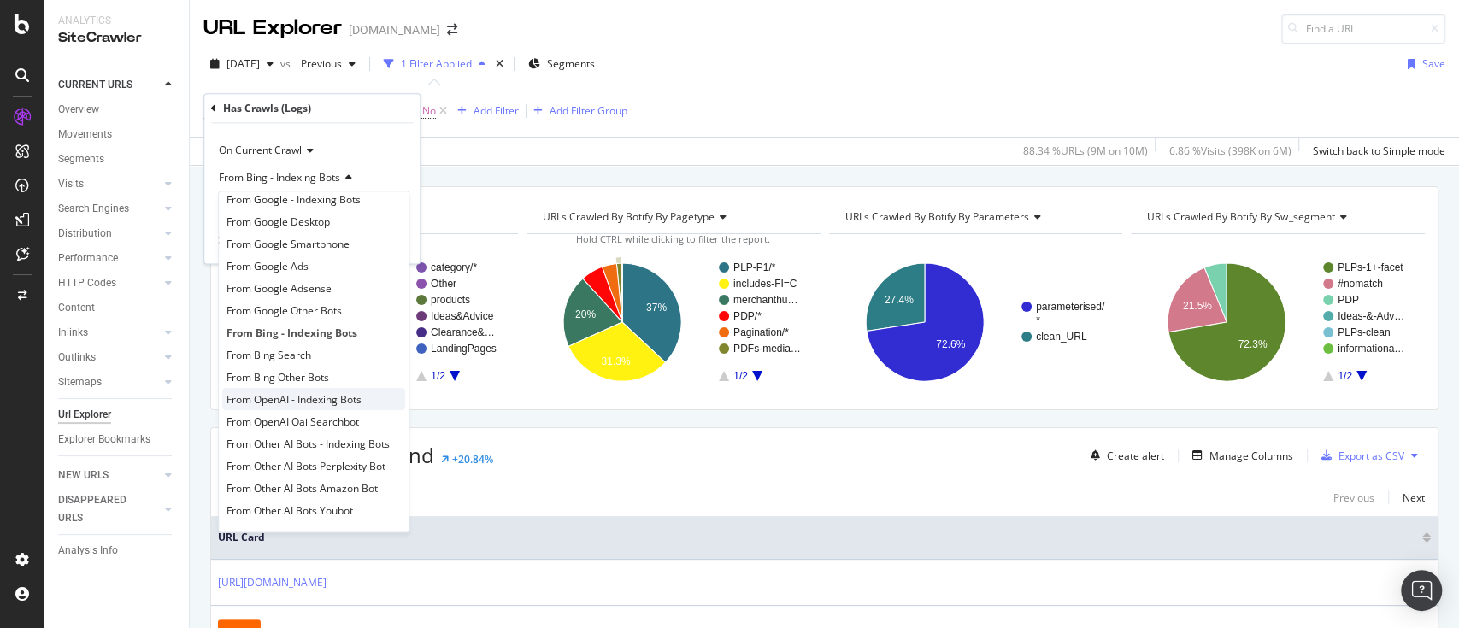
click at [342, 392] on span "From OpenAI - Indexing Bots" at bounding box center [294, 399] width 135 height 15
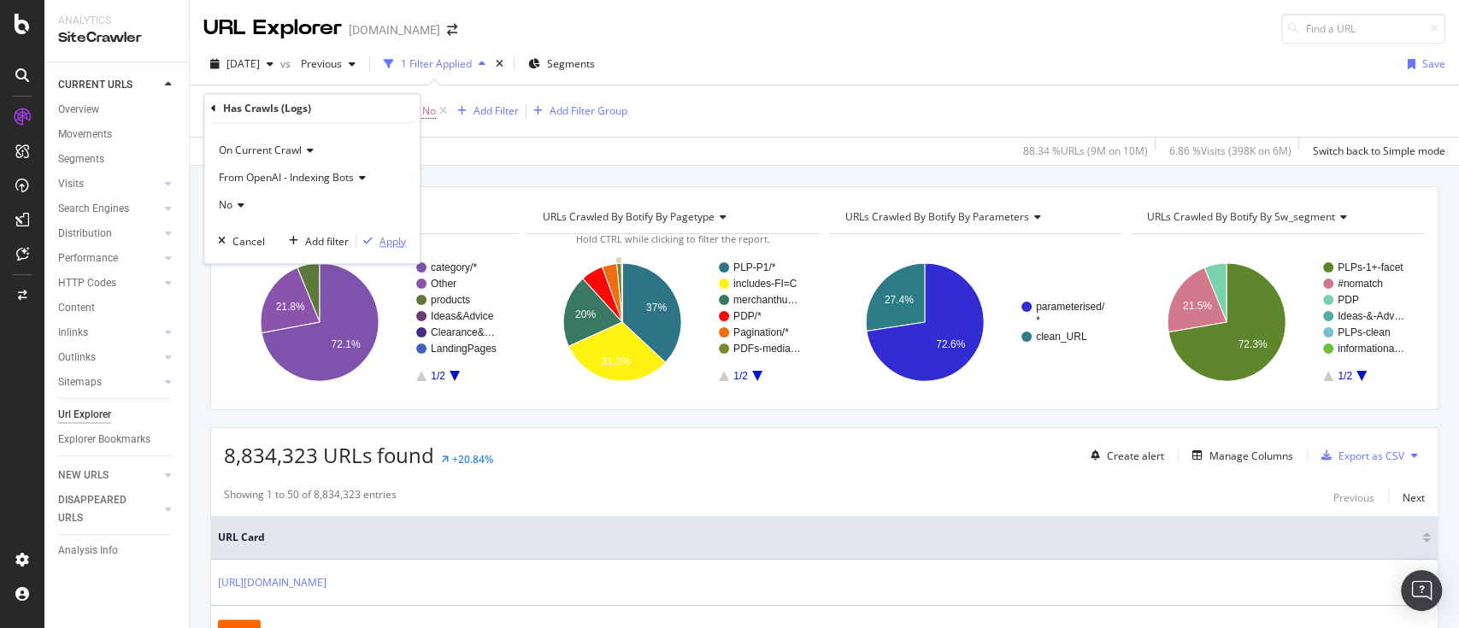
click at [383, 245] on div "Apply" at bounding box center [393, 241] width 27 height 15
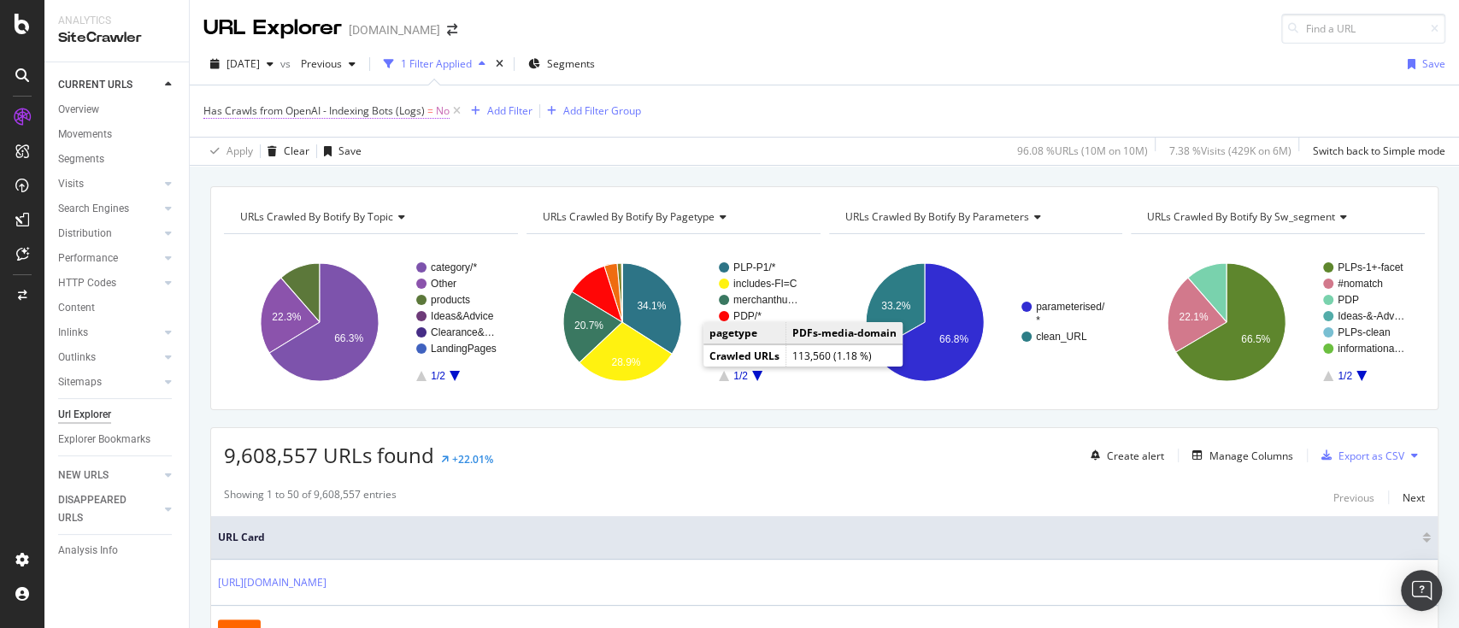
click at [358, 103] on span "Has Crawls from OpenAI - Indexing Bots (Logs)" at bounding box center [313, 110] width 221 height 15
click at [298, 181] on span "From OpenAI - Indexing Bots" at bounding box center [286, 177] width 135 height 15
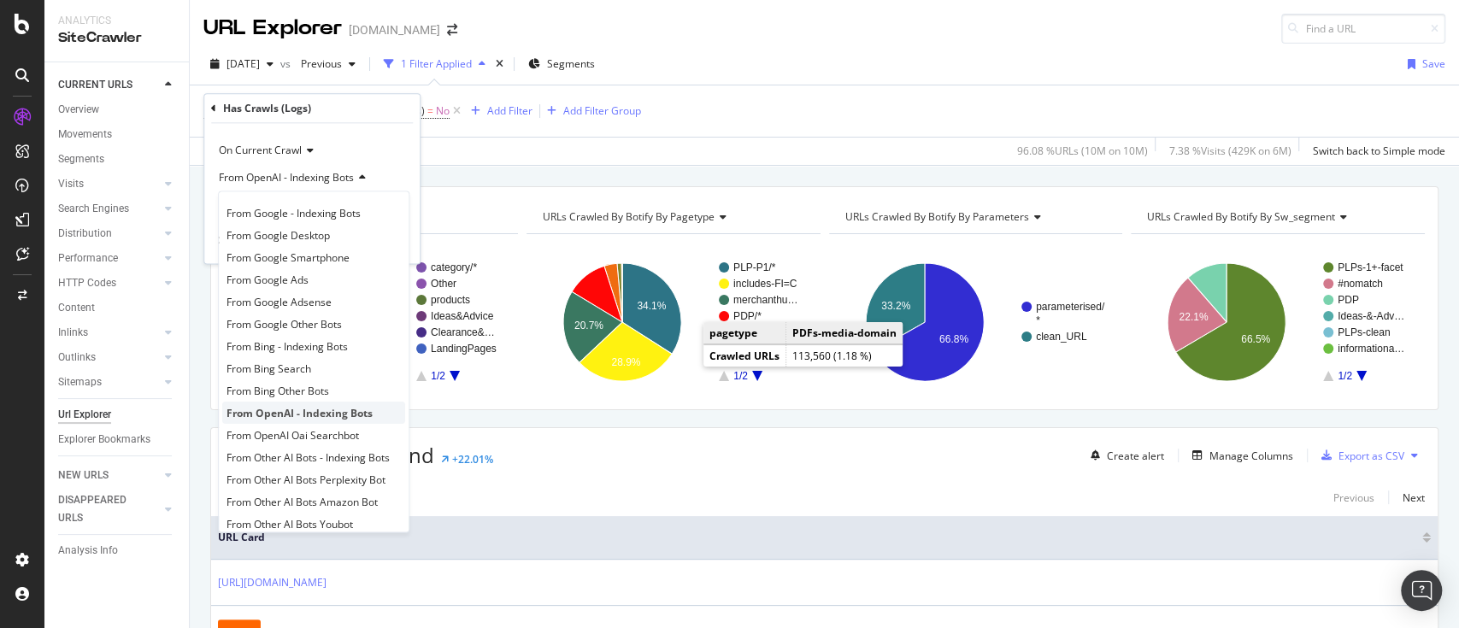
scroll to position [14, 0]
click at [604, 180] on div "URLs Crawled By Botify By topic Chart (by Value) Table Expand Export as CSV Exp…" at bounding box center [825, 186] width 1270 height 41
